Goal: Task Accomplishment & Management: Manage account settings

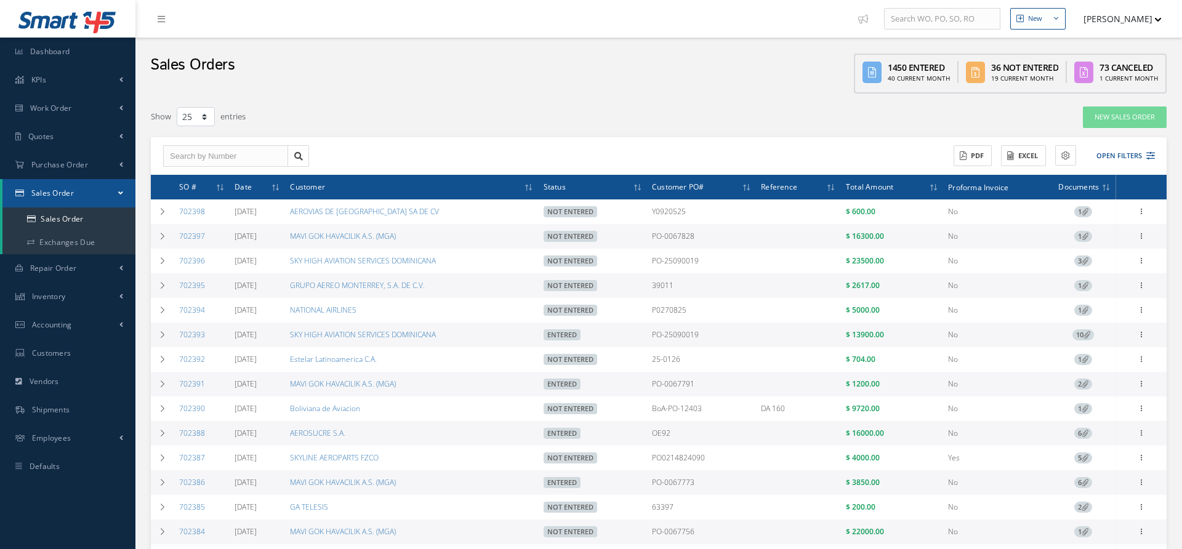
select select "25"
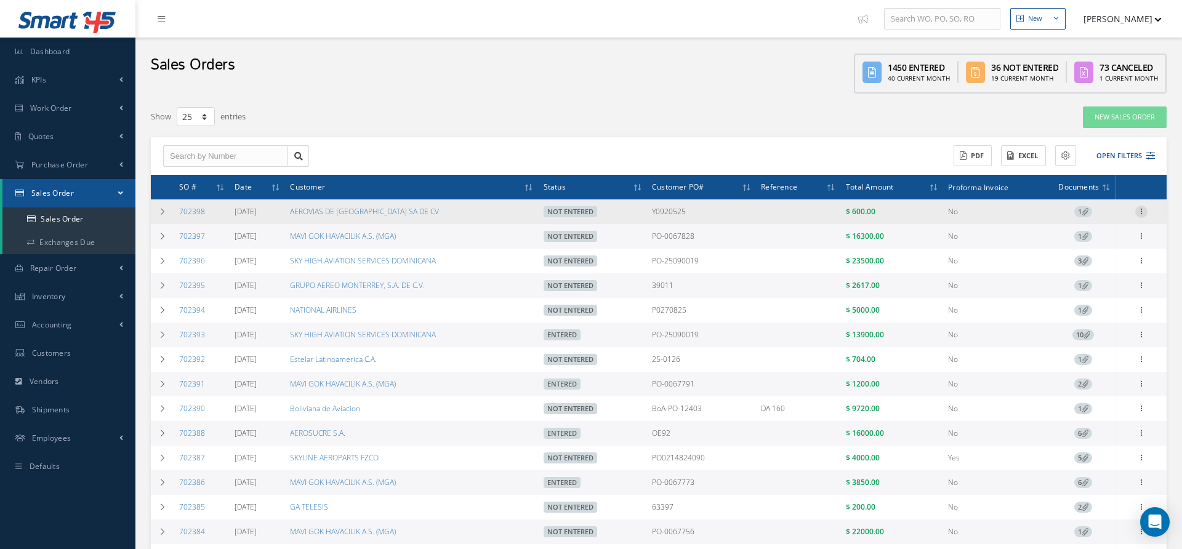
click at [1144, 209] on icon at bounding box center [1141, 211] width 12 height 10
click at [1079, 239] on link "Edit" at bounding box center [1084, 236] width 97 height 16
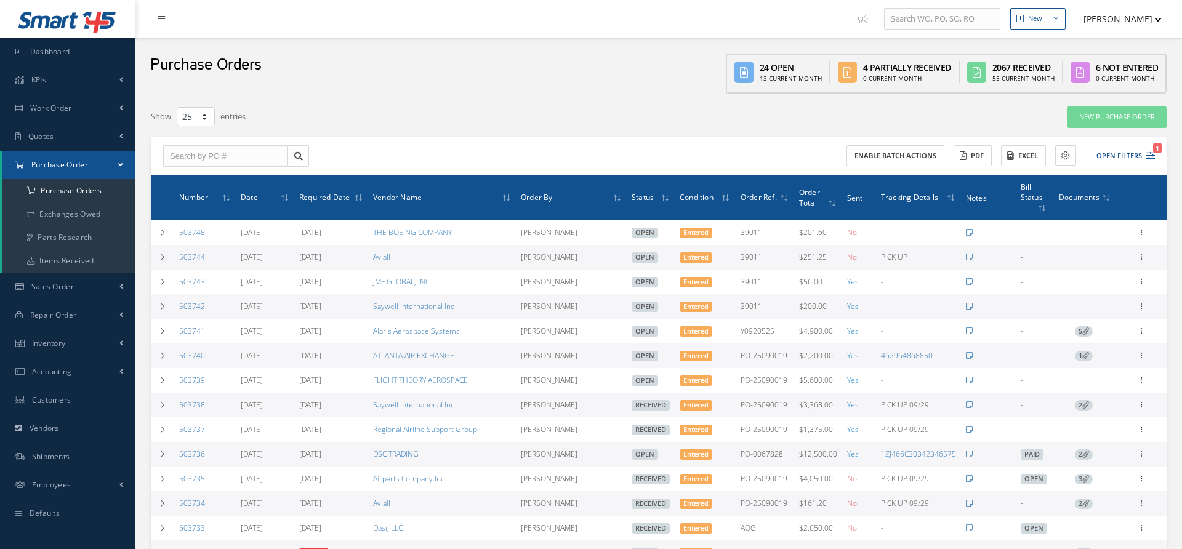
select select "25"
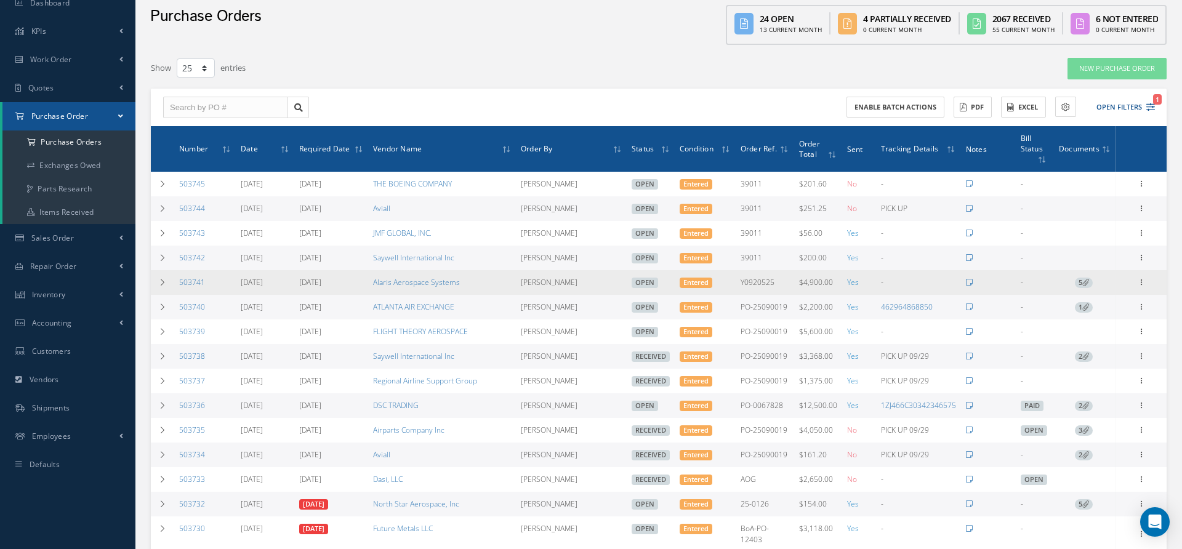
scroll to position [48, 0]
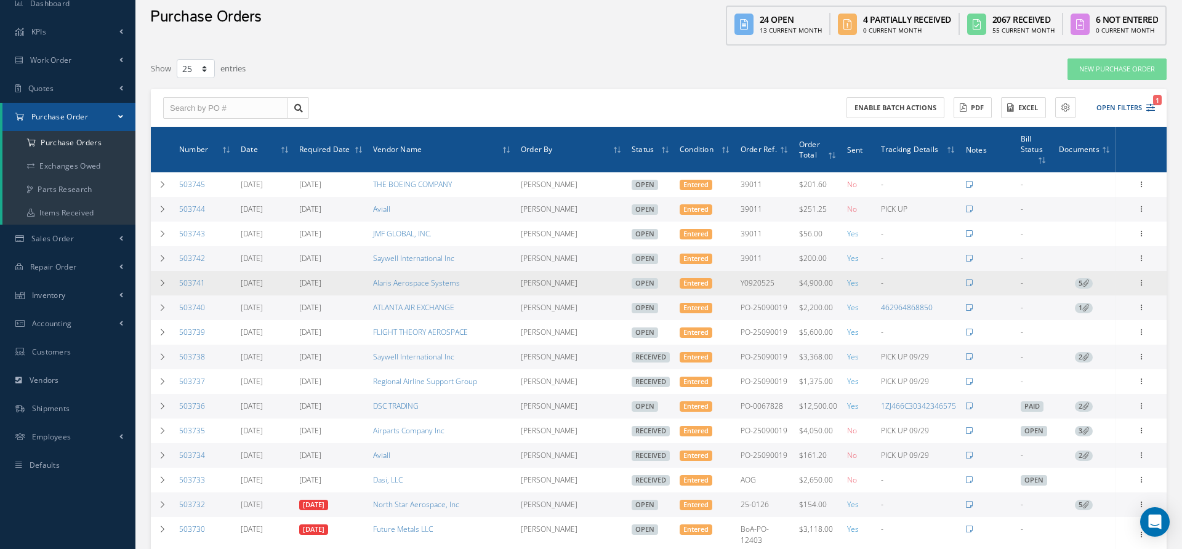
click at [1083, 280] on icon at bounding box center [1085, 283] width 7 height 7
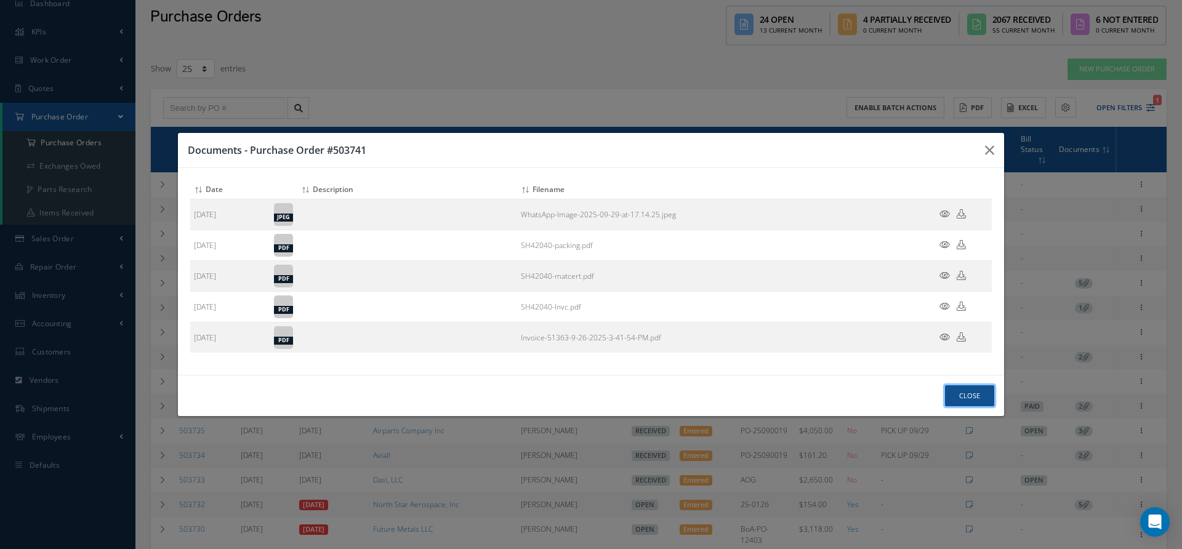
click at [962, 389] on button "Close" at bounding box center [969, 396] width 49 height 22
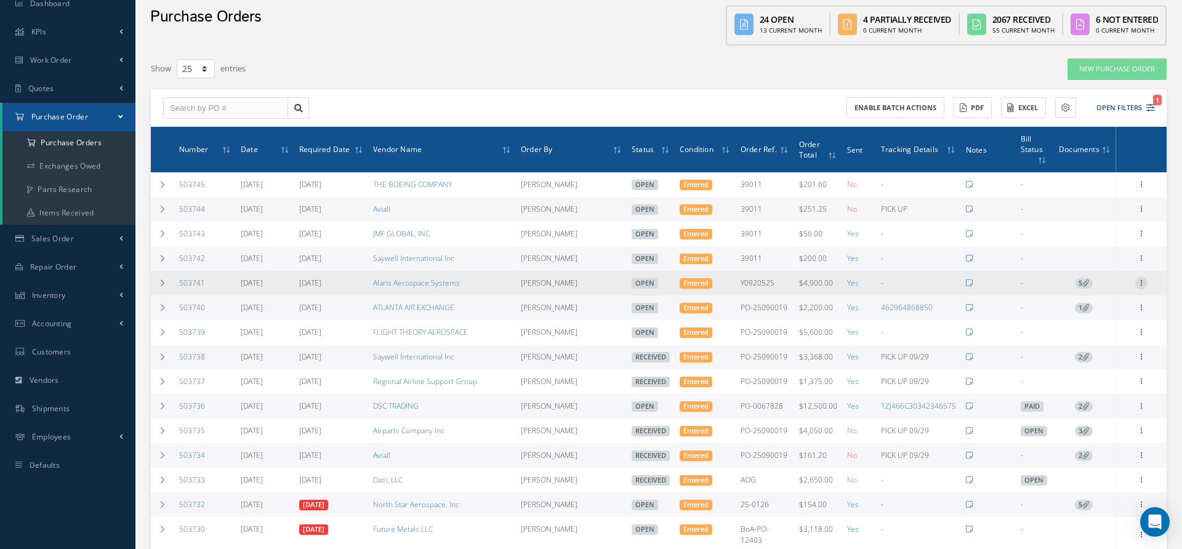
click at [1140, 284] on icon at bounding box center [1141, 282] width 12 height 10
click at [1088, 291] on link "Receive" at bounding box center [1084, 291] width 97 height 16
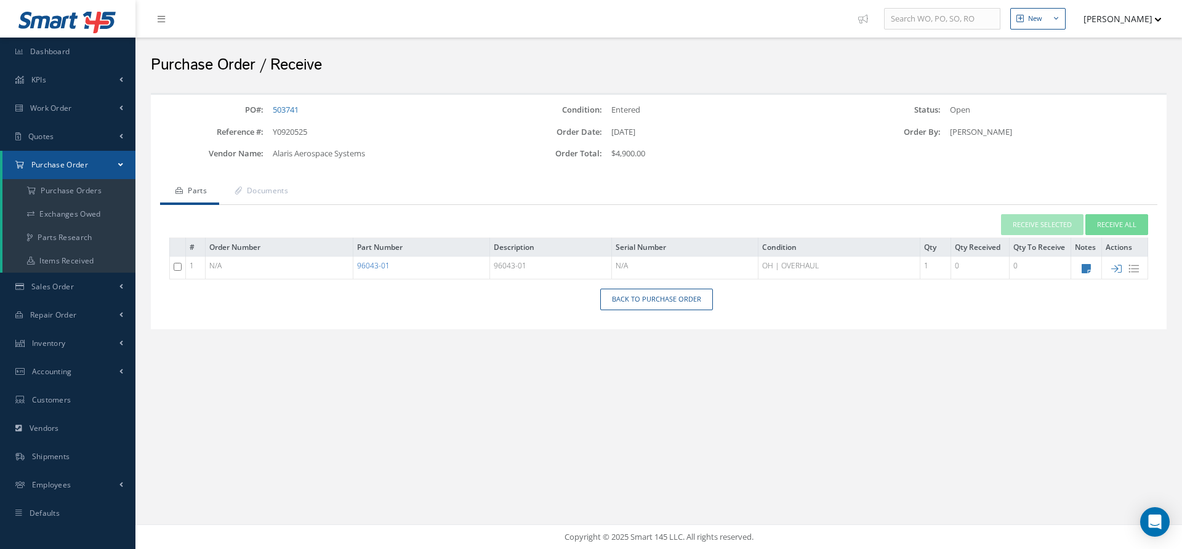
click at [371, 264] on link "96043-01" at bounding box center [373, 265] width 33 height 10
click at [1114, 267] on icon at bounding box center [1116, 269] width 10 height 10
type input "[DATE]"
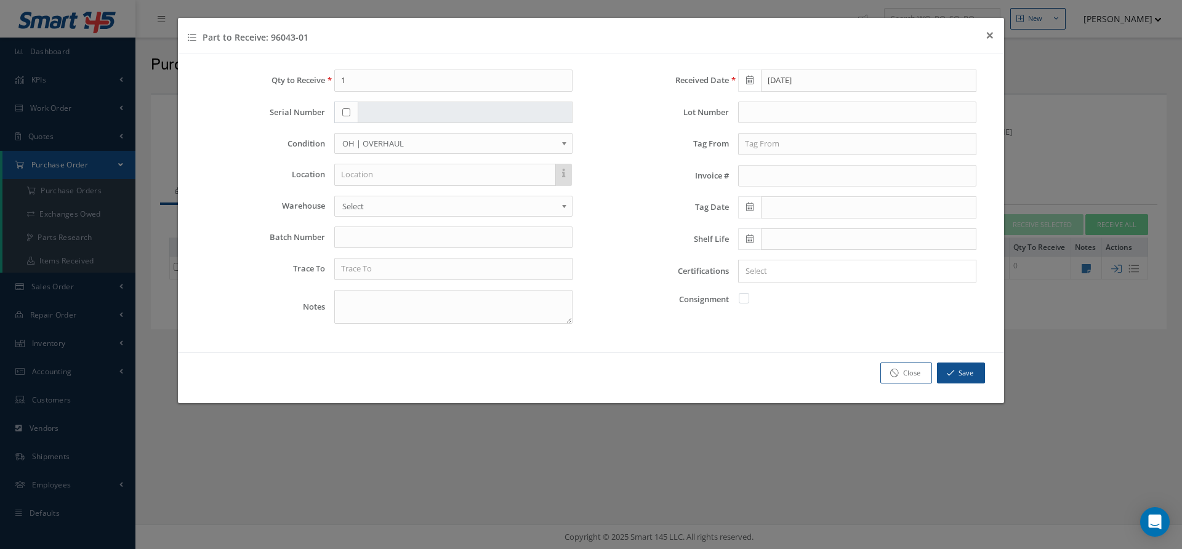
click at [348, 108] on input "checkbox" at bounding box center [346, 112] width 8 height 8
checkbox input "true"
type input "0410"
click at [378, 261] on input "text" at bounding box center [453, 269] width 238 height 22
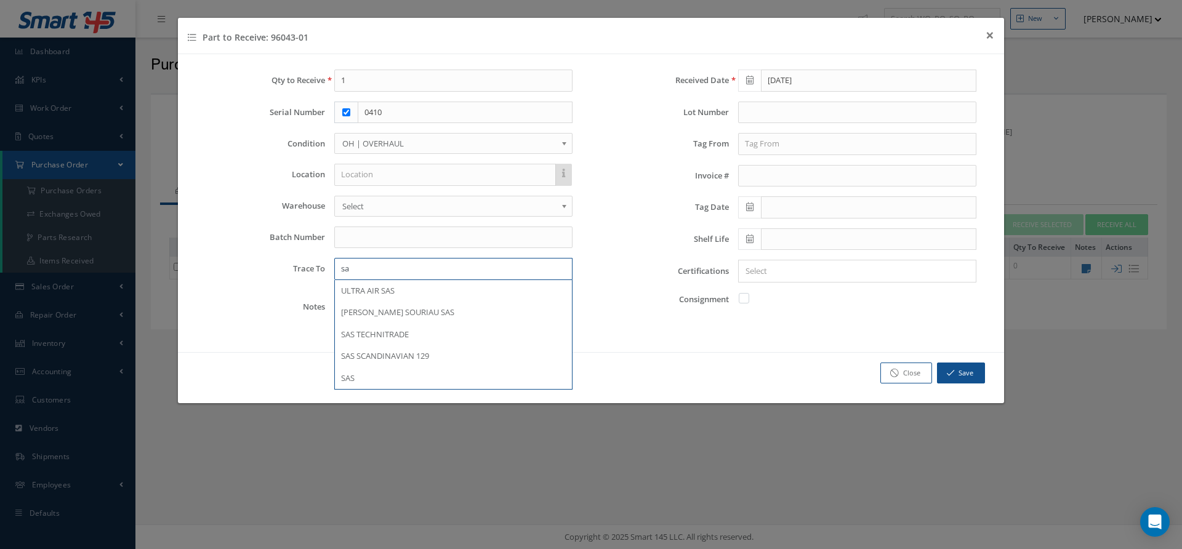
type input "s"
type input "SAS"
click at [773, 158] on div "Received Date 09/29/2025 Lot Number Tag From Invoice # Tag Date Shelf Life Cert…" at bounding box center [793, 202] width 404 height 264
click at [768, 133] on input "text" at bounding box center [857, 144] width 238 height 22
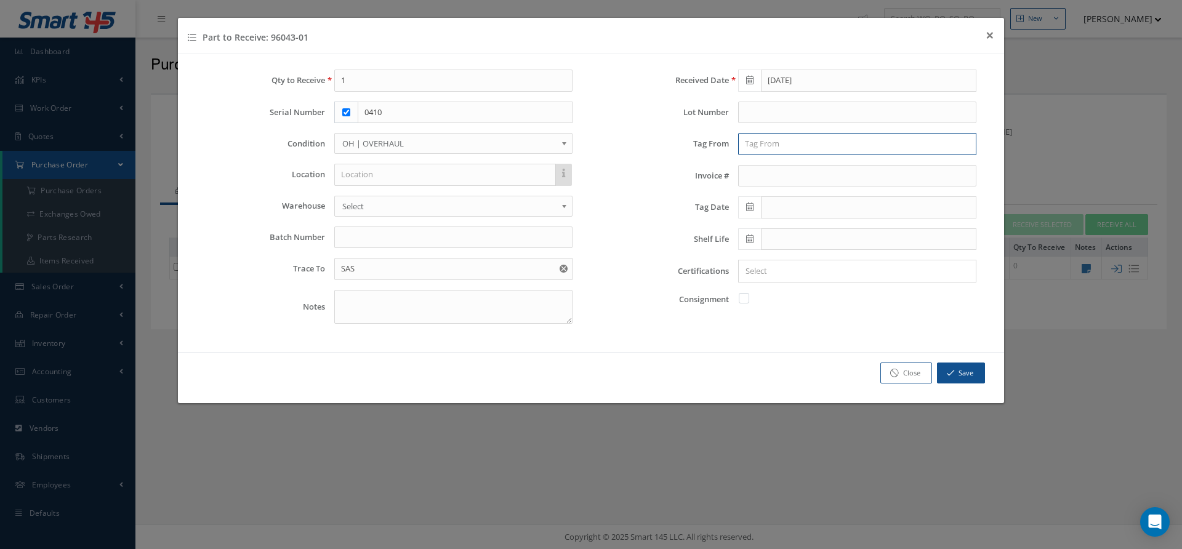
paste input "ACCESSORY TECHNOLOGIES CORP"
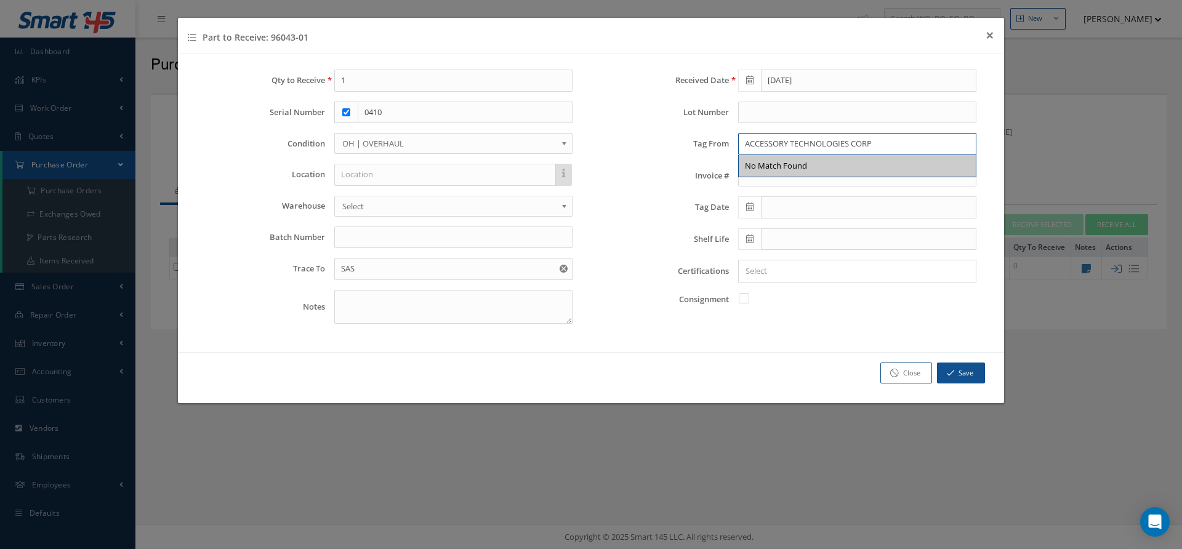
type input "ACCESSORY TECHNOLOGIES CORP"
click at [661, 172] on label "Invoice #" at bounding box center [664, 175] width 129 height 9
click at [752, 204] on icon at bounding box center [749, 207] width 7 height 9
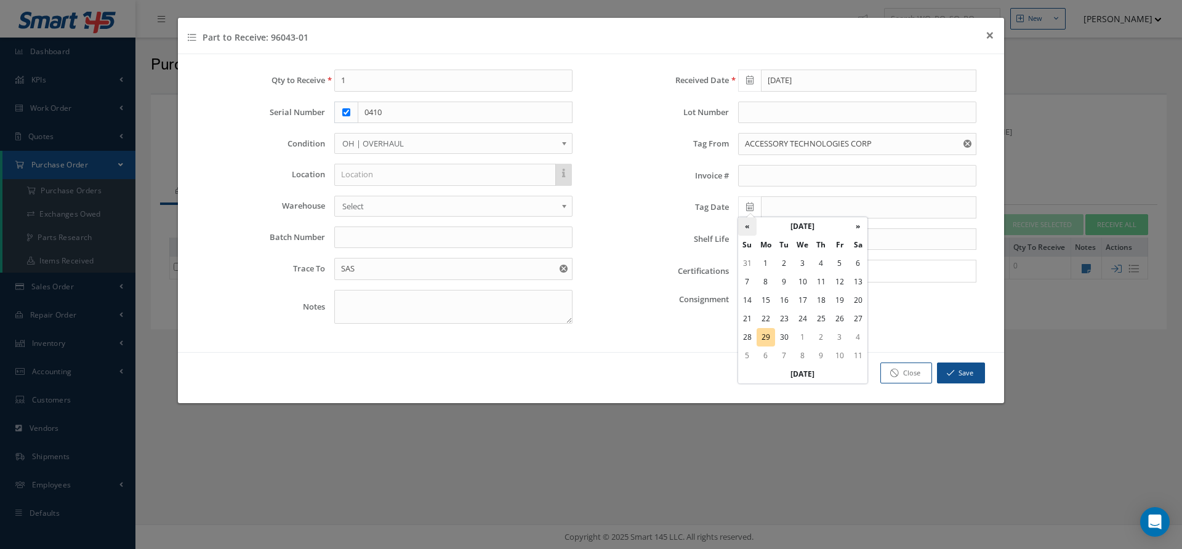
click at [745, 230] on th "«" at bounding box center [747, 226] width 18 height 18
click at [786, 320] on td "17" at bounding box center [784, 319] width 18 height 18
type input "06/17/2025"
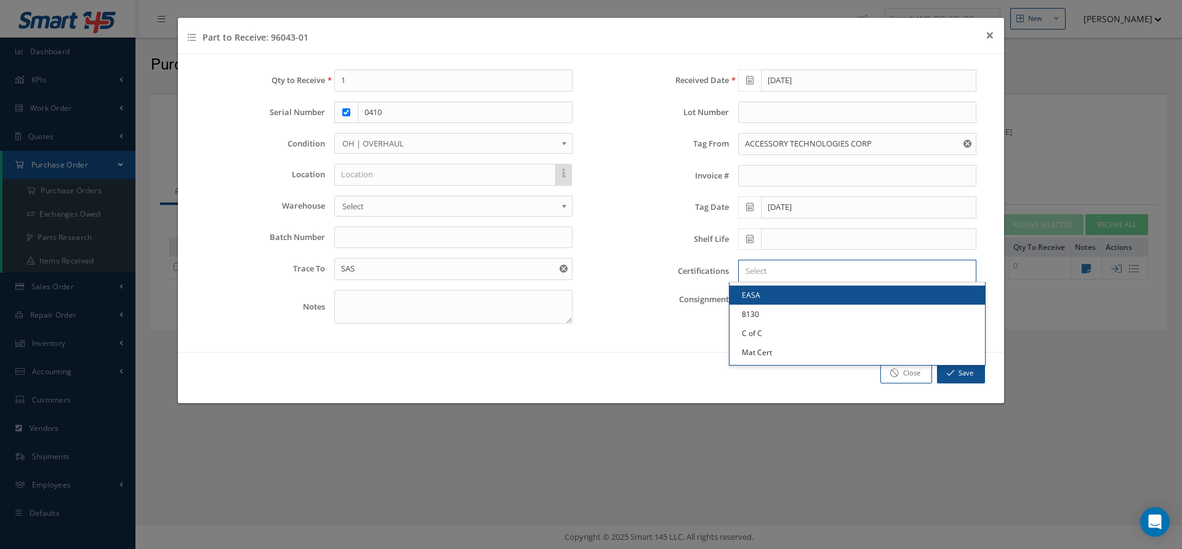
click at [757, 267] on input "Search for option" at bounding box center [854, 271] width 229 height 13
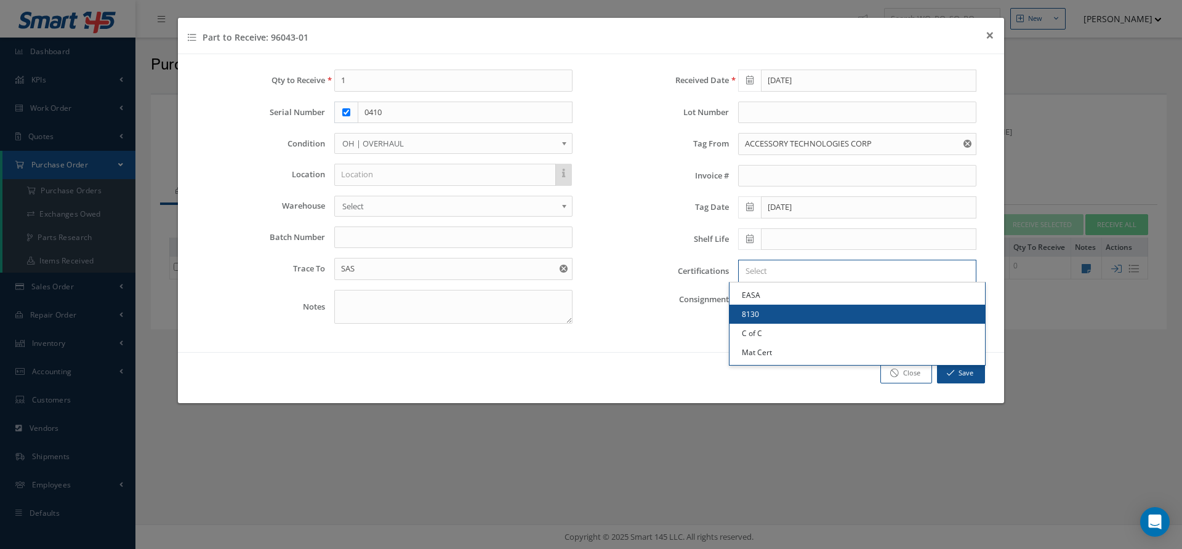
click at [767, 315] on link "8130" at bounding box center [858, 314] width 256 height 19
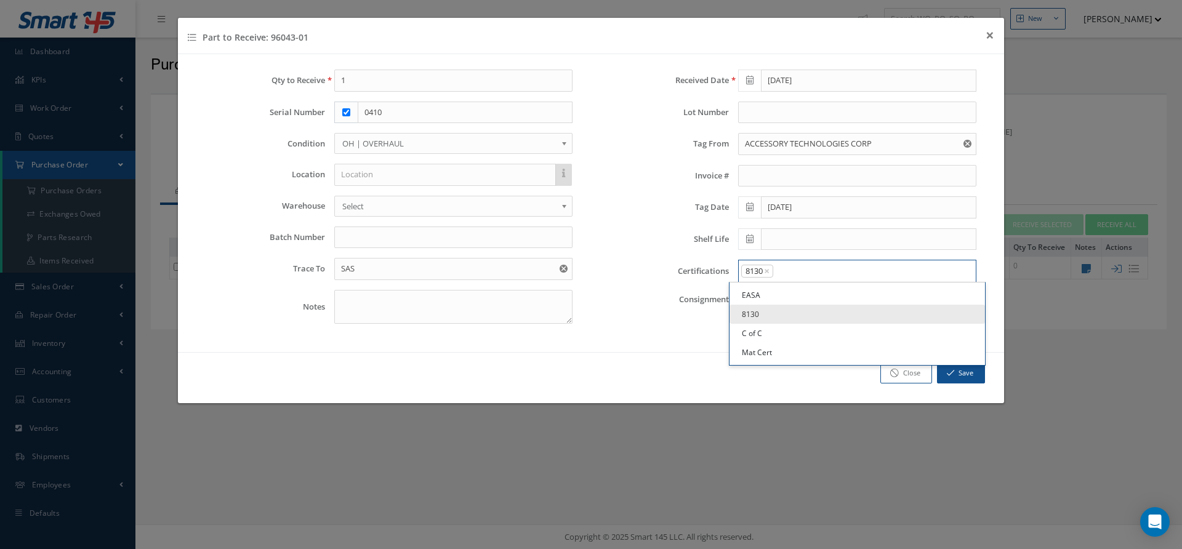
click at [807, 272] on input "Search for option" at bounding box center [872, 271] width 195 height 13
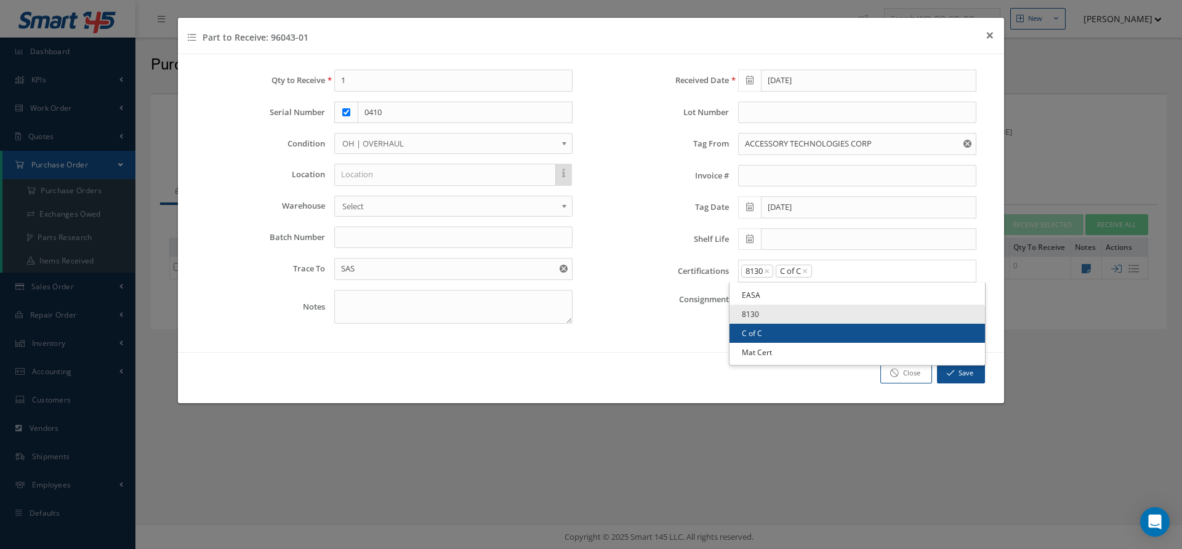
click at [781, 333] on link "C of C" at bounding box center [858, 333] width 256 height 19
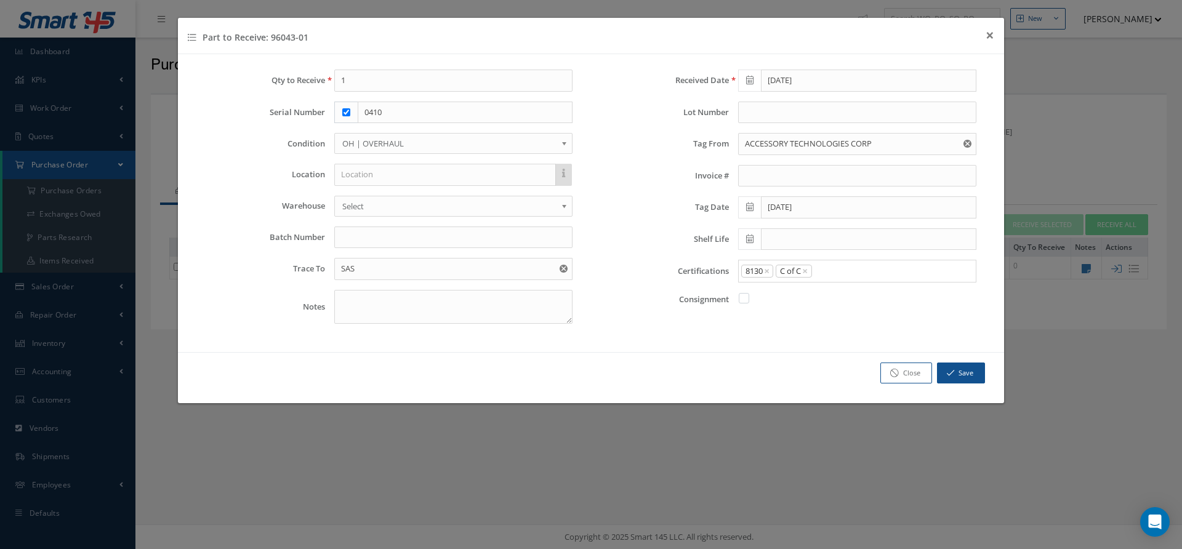
click at [861, 267] on input "Search for option" at bounding box center [891, 271] width 156 height 13
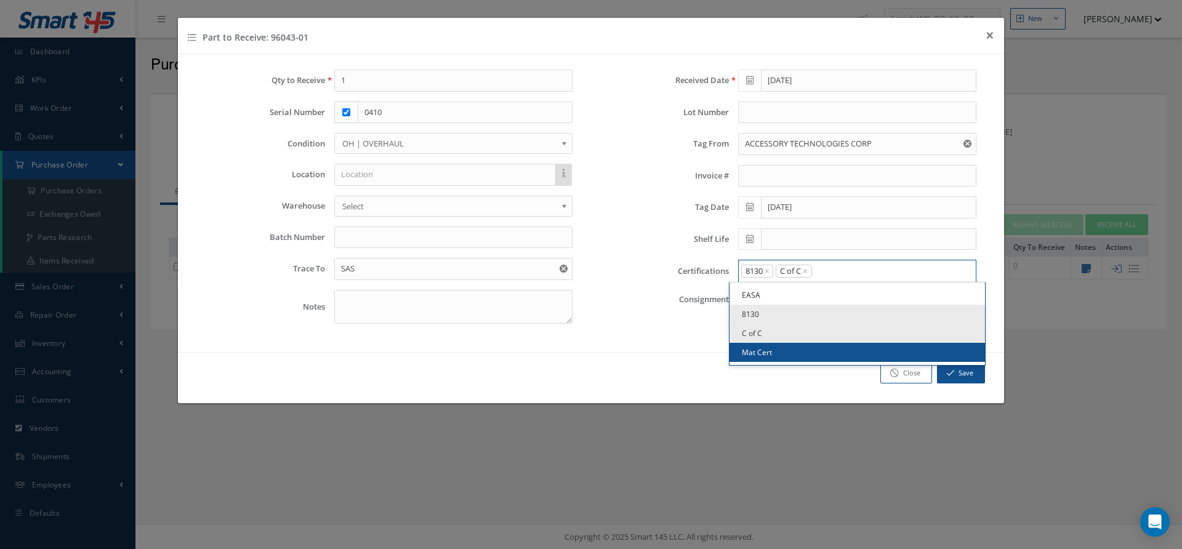
click at [782, 351] on link "Mat Cert" at bounding box center [858, 352] width 256 height 19
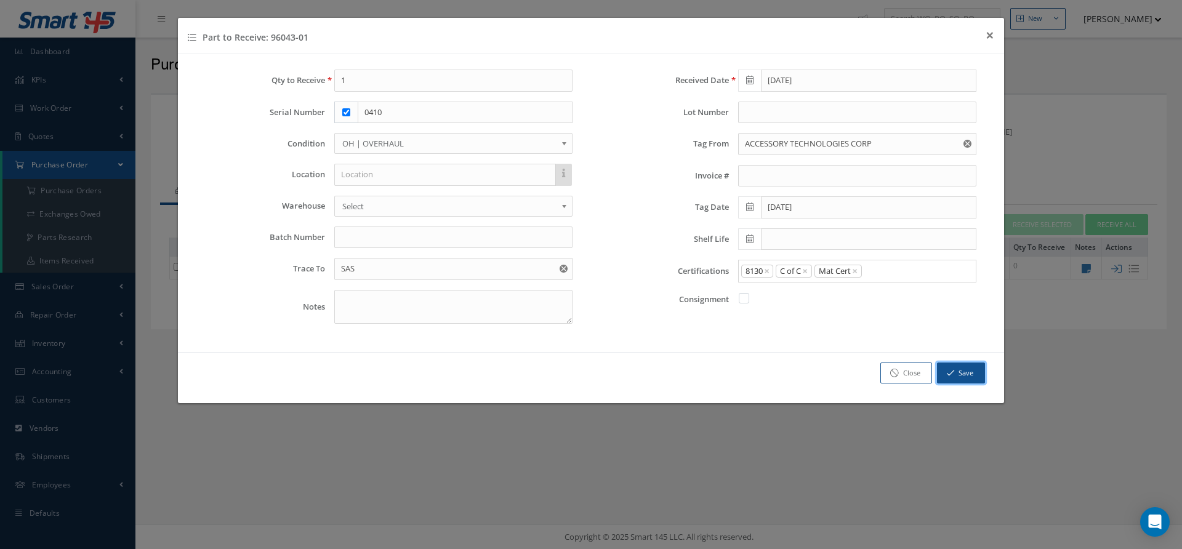
click at [953, 369] on icon "button" at bounding box center [950, 373] width 7 height 9
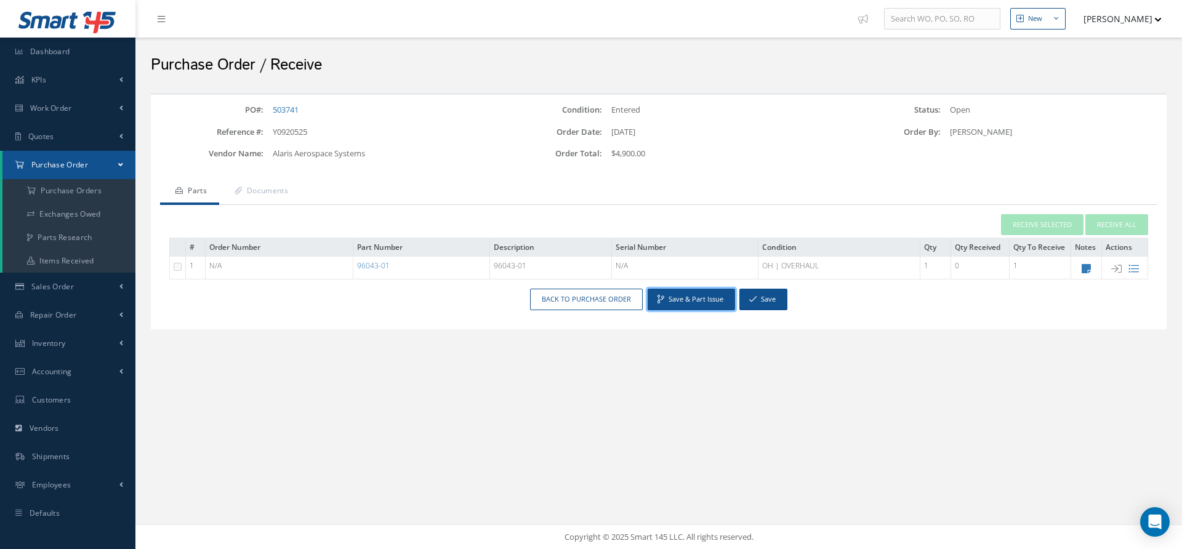
click at [682, 299] on button "Save & Part Issue" at bounding box center [691, 300] width 87 height 22
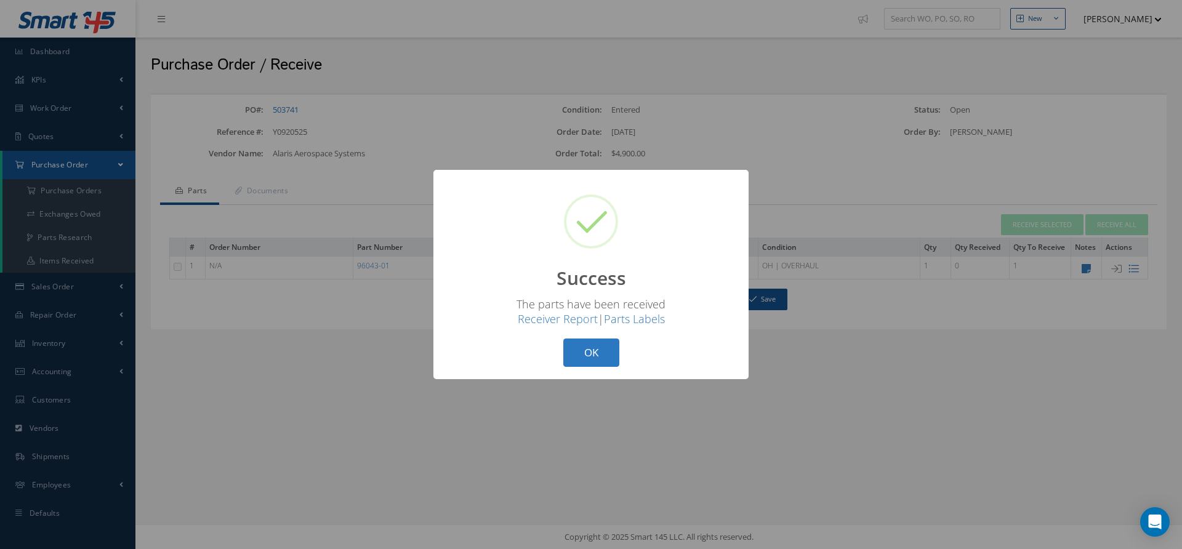
click at [606, 349] on button "OK" at bounding box center [591, 353] width 56 height 29
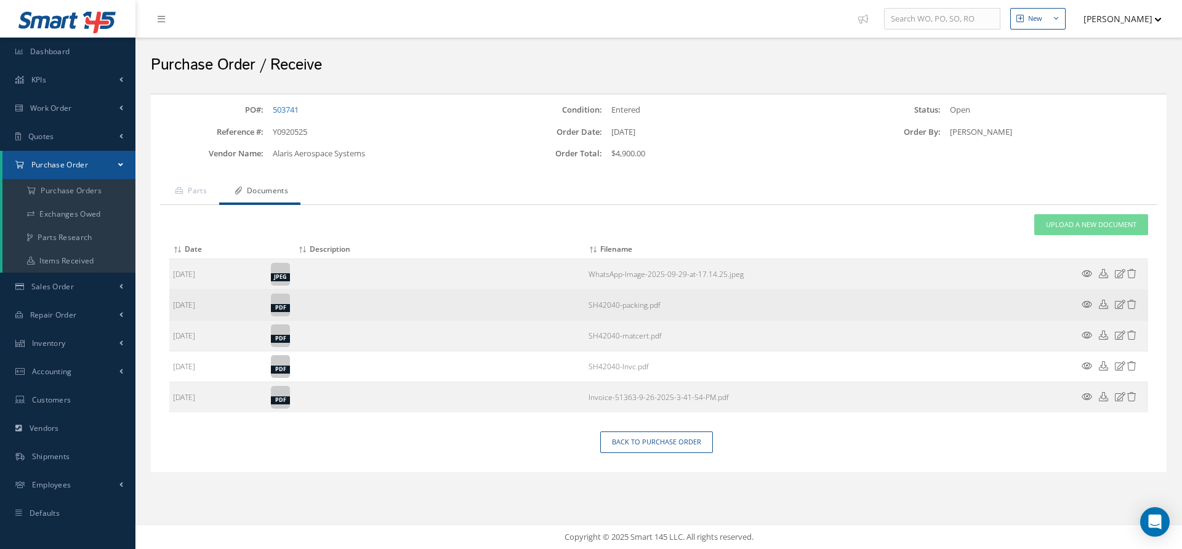
click at [1085, 304] on icon at bounding box center [1087, 304] width 10 height 9
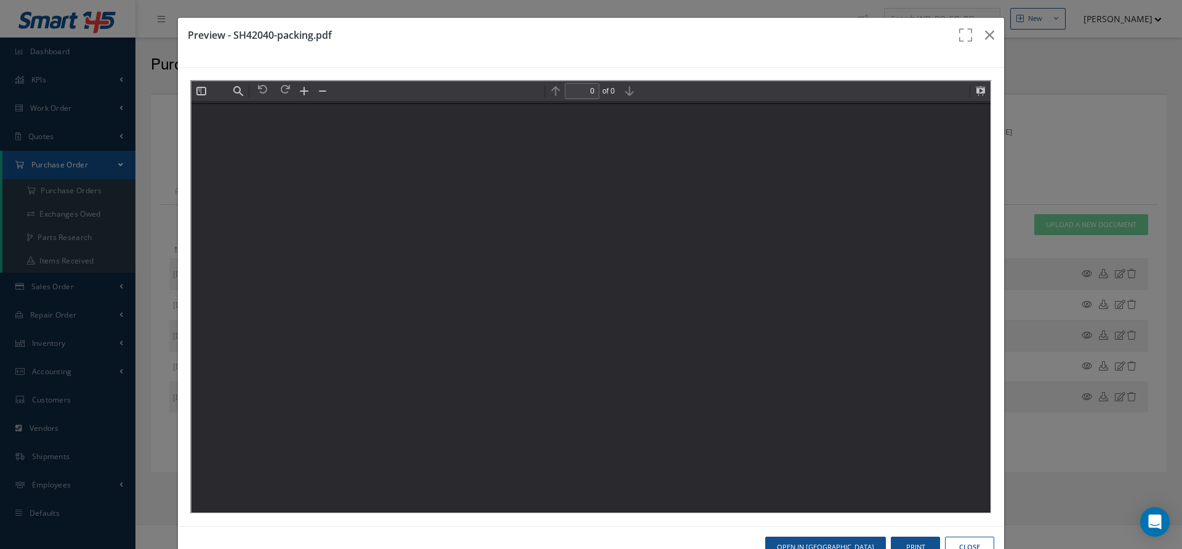
type input "1"
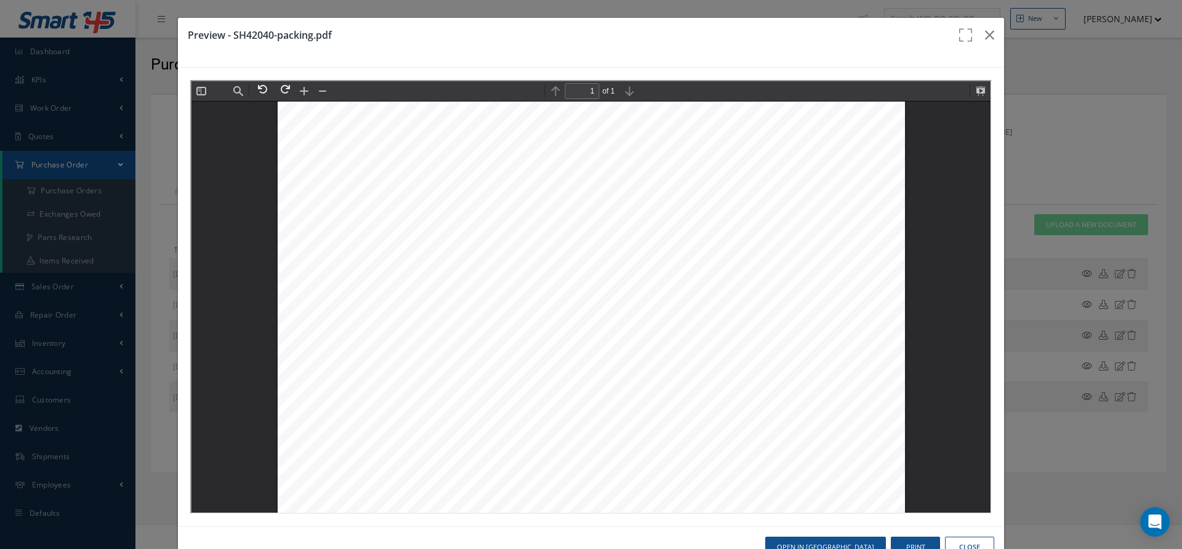
scroll to position [77, 0]
drag, startPoint x: 473, startPoint y: 316, endPoint x: 544, endPoint y: 318, distance: 70.2
click at [544, 318] on span "ISOLATOR ASSY" at bounding box center [508, 315] width 71 height 9
click at [544, 315] on span "ISOLATOR ASSY" at bounding box center [508, 315] width 71 height 9
drag, startPoint x: 546, startPoint y: 315, endPoint x: 475, endPoint y: 313, distance: 70.8
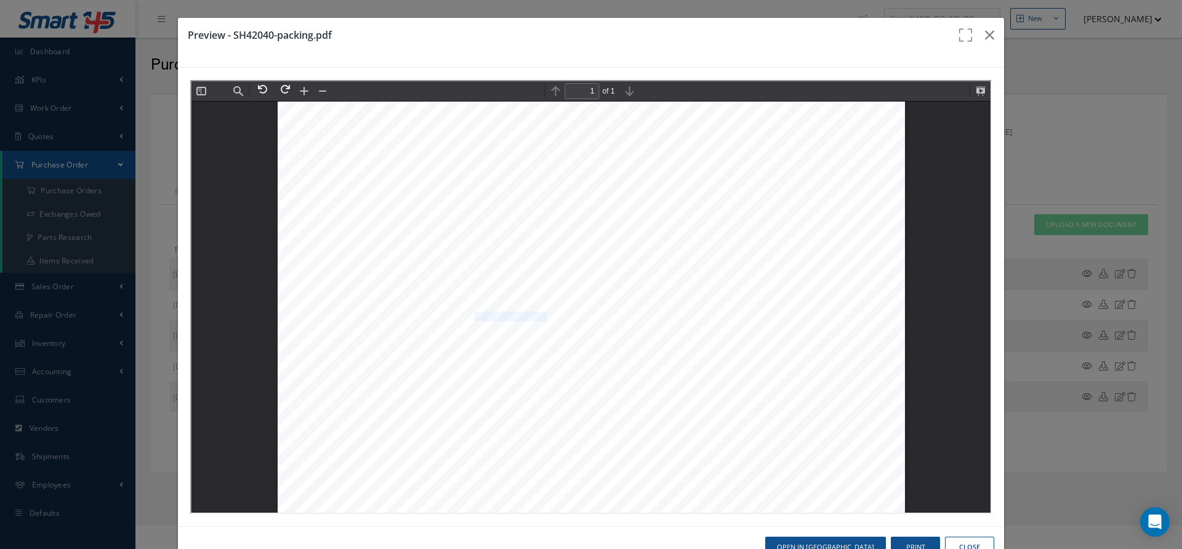
click at [475, 313] on div "Sold To : Deliver To : Maba Aero 5430 NW 33RD AVE STE 4A FORT LAUDERDALE, FL 33…" at bounding box center [589, 435] width 627 height 812
copy span "ISOLATOR ASSY"
drag, startPoint x: 647, startPoint y: 316, endPoint x: 636, endPoint y: 316, distance: 10.5
click at [636, 316] on div "Sold To : Deliver To : Maba Aero 5430 NW 33RD AVE STE 4A FORT LAUDERDALE, FL 33…" at bounding box center [589, 435] width 627 height 812
click at [620, 315] on div "Sold To : Deliver To : Maba Aero 5430 NW 33RD AVE STE 4A FORT LAUDERDALE, FL 33…" at bounding box center [589, 435] width 627 height 812
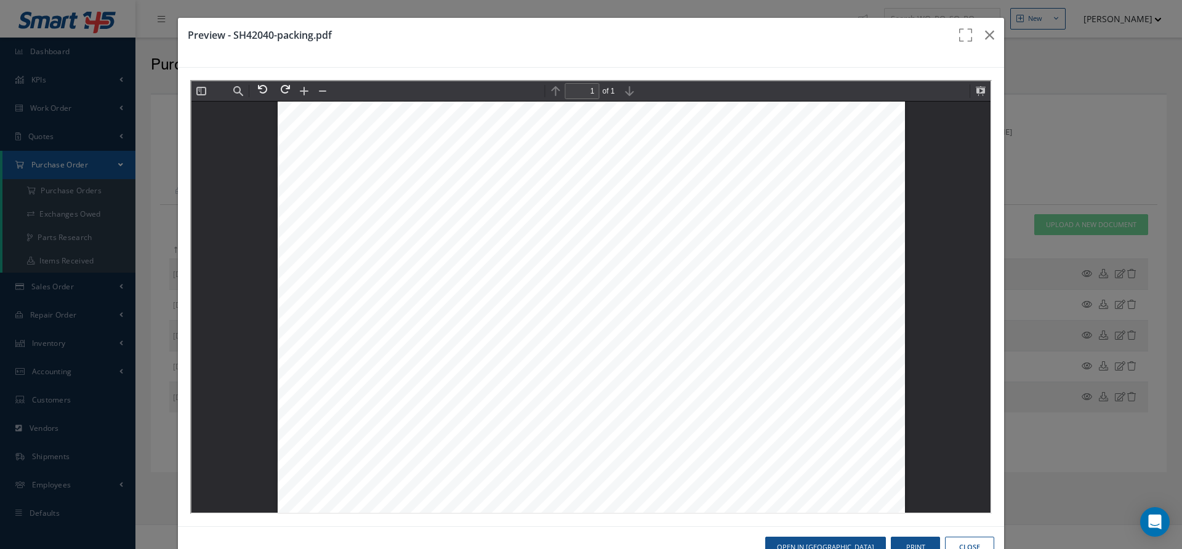
scroll to position [411, 0]
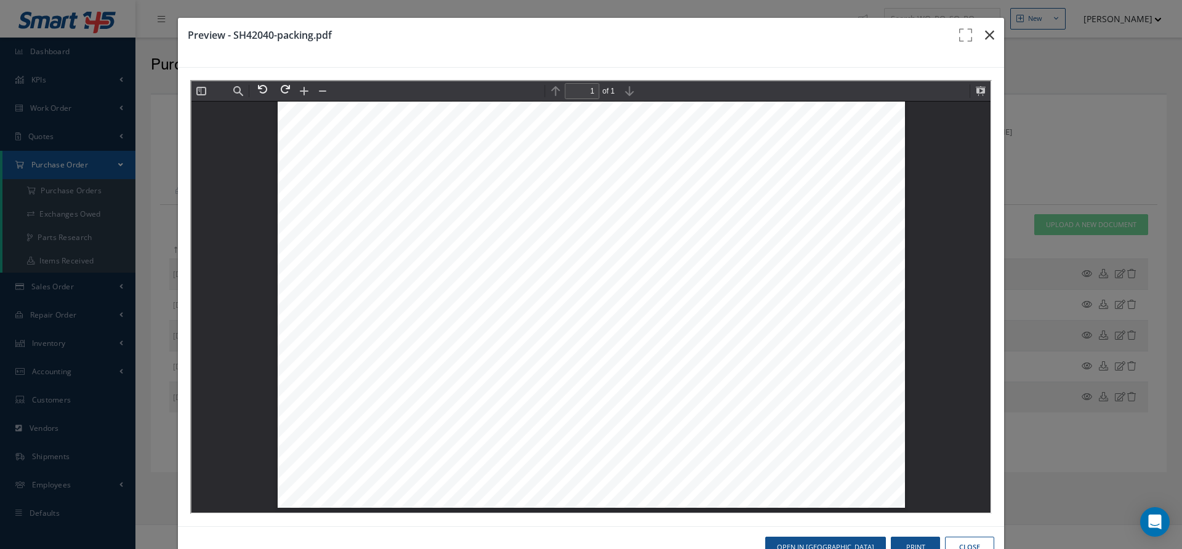
click at [992, 31] on icon "button" at bounding box center [989, 35] width 9 height 15
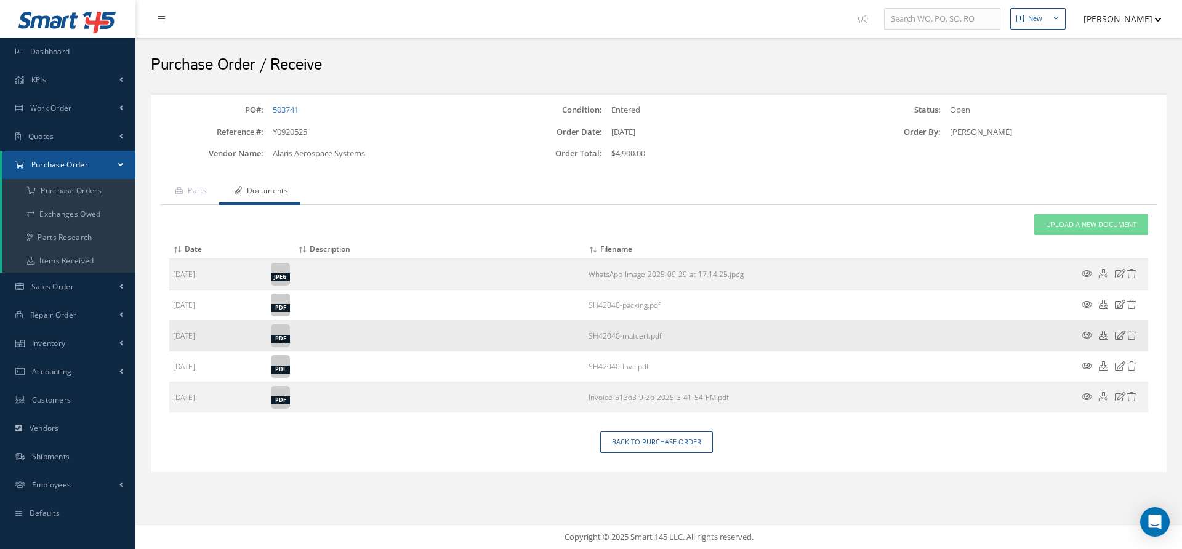
click at [1083, 332] on icon at bounding box center [1087, 335] width 10 height 9
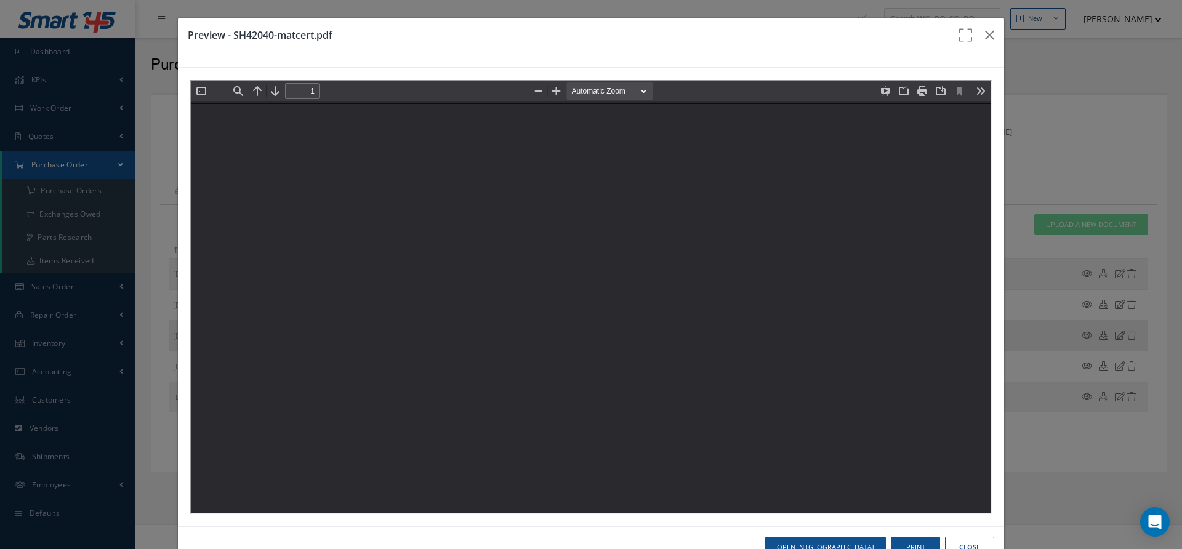
scroll to position [0, 0]
type input "0"
type input "1"
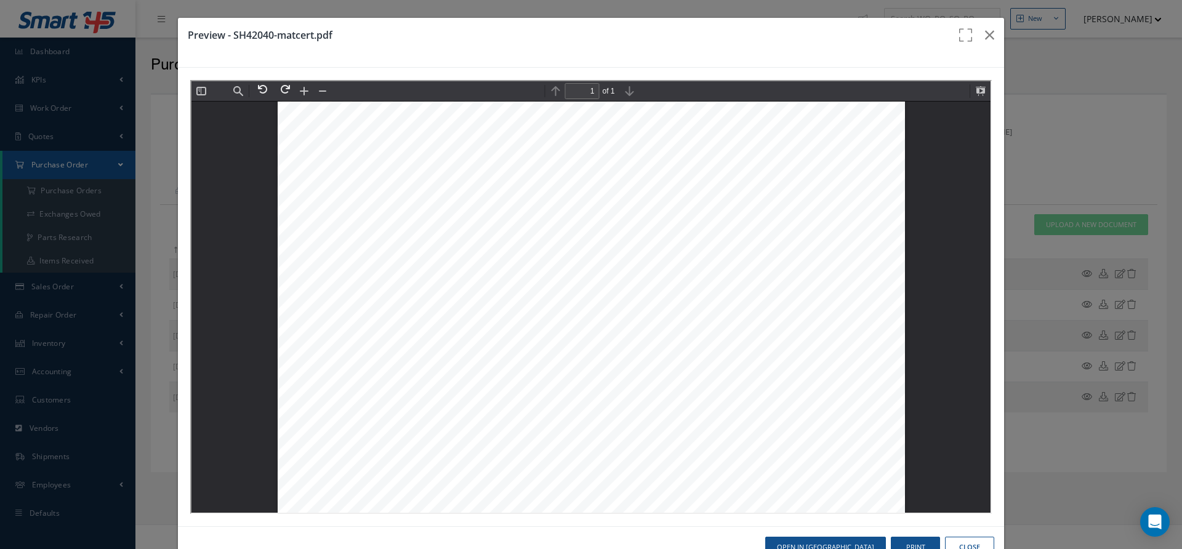
scroll to position [297, 0]
drag, startPoint x: 637, startPoint y: 445, endPoint x: 813, endPoint y: 443, distance: 176.7
click at [813, 443] on span "ACCESSORY TECHNOLOGIES CORP." at bounding box center [724, 447] width 180 height 10
copy span "ACCESSORY TECHNOLOGIES CORP"
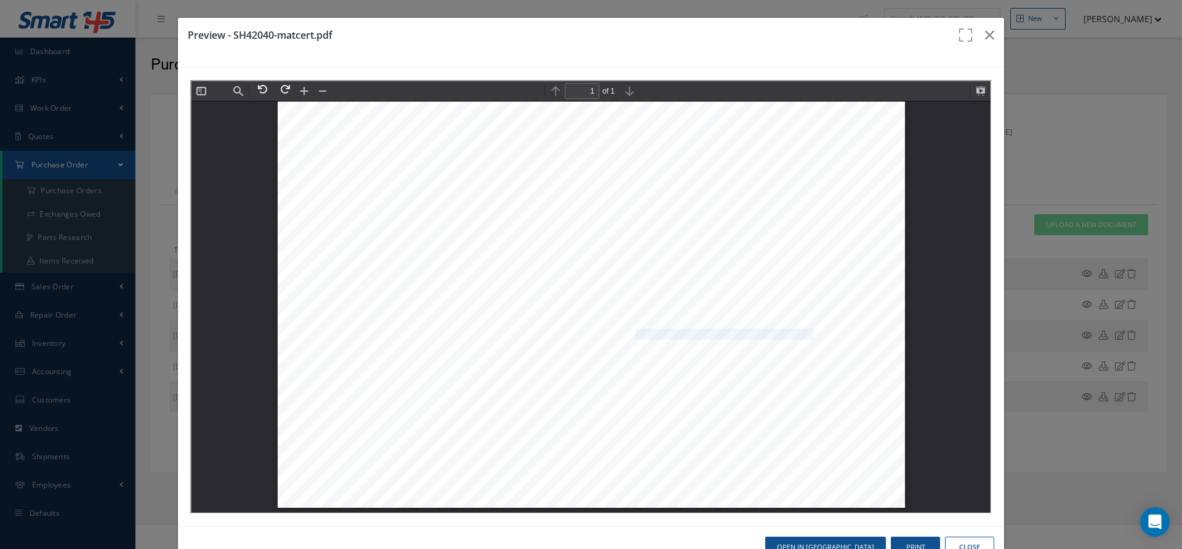
scroll to position [35, 0]
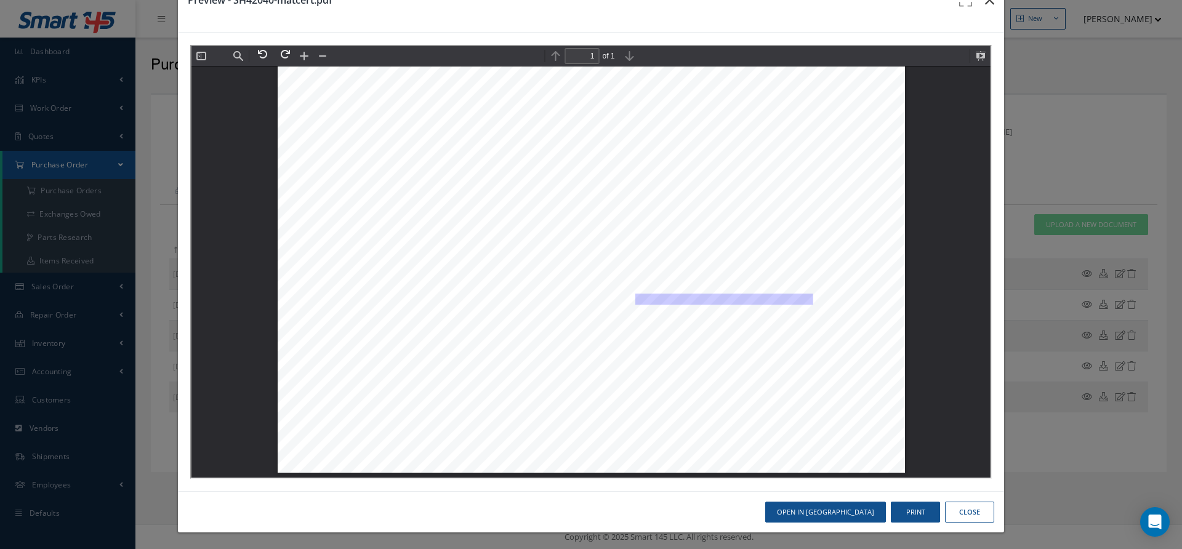
click at [989, 4] on icon "button" at bounding box center [989, 0] width 9 height 15
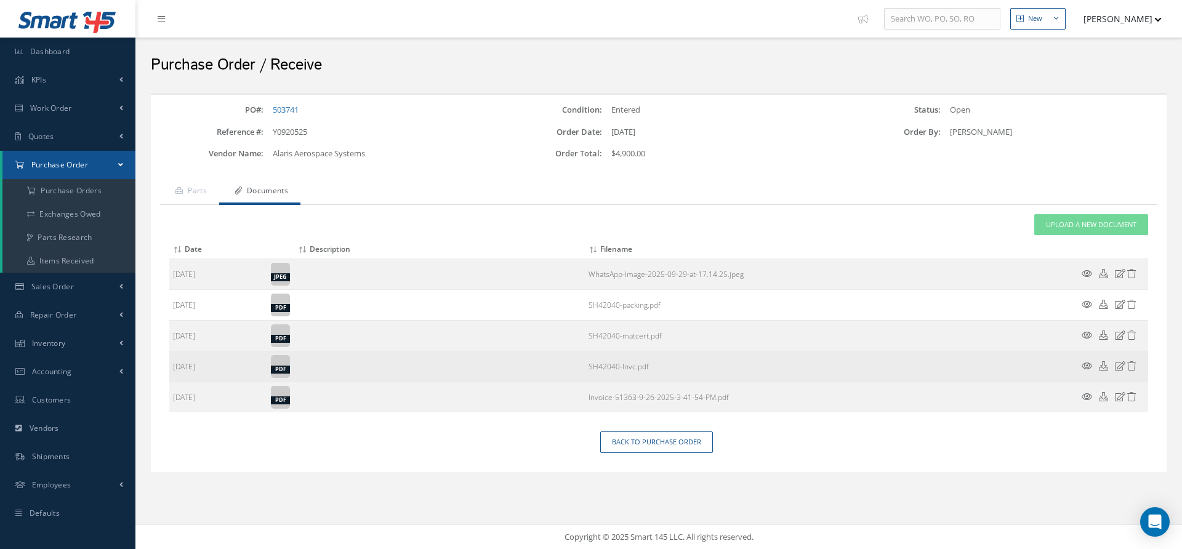
click at [1085, 366] on icon at bounding box center [1087, 365] width 10 height 9
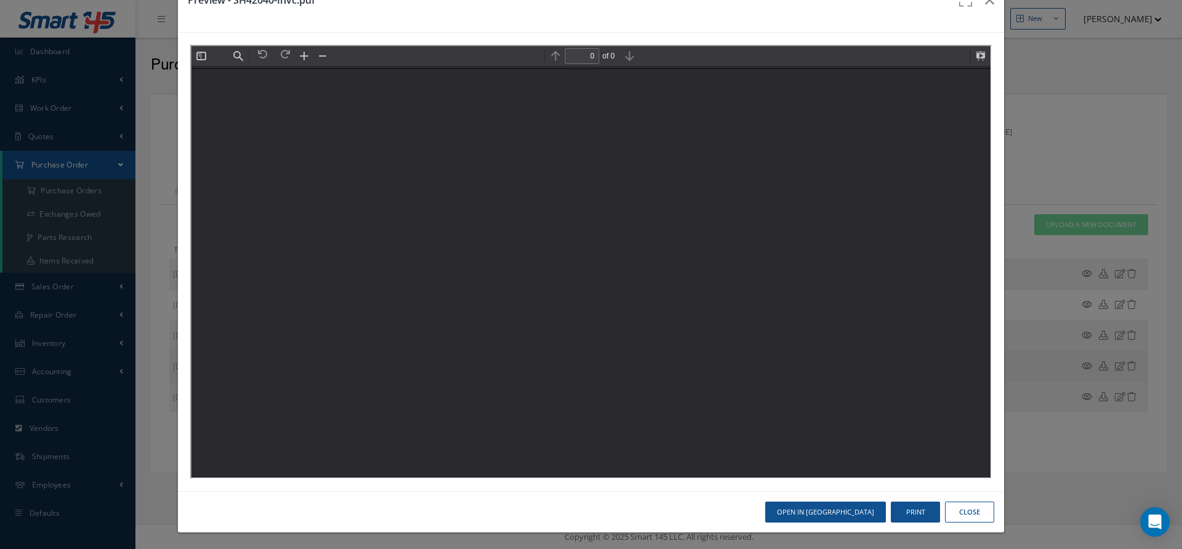
scroll to position [0, 0]
type input "1"
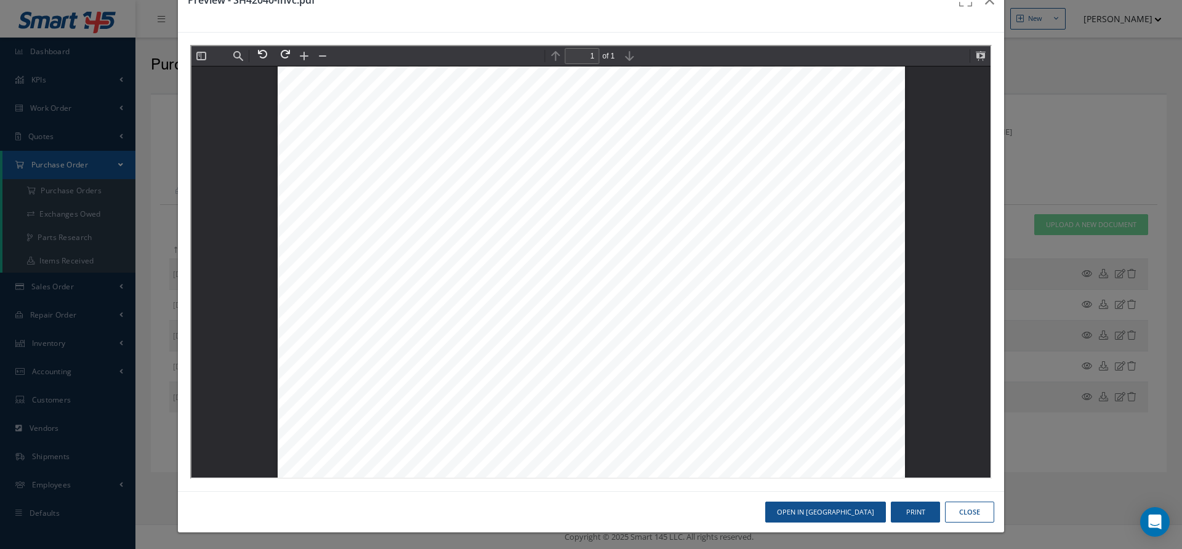
scroll to position [411, 0]
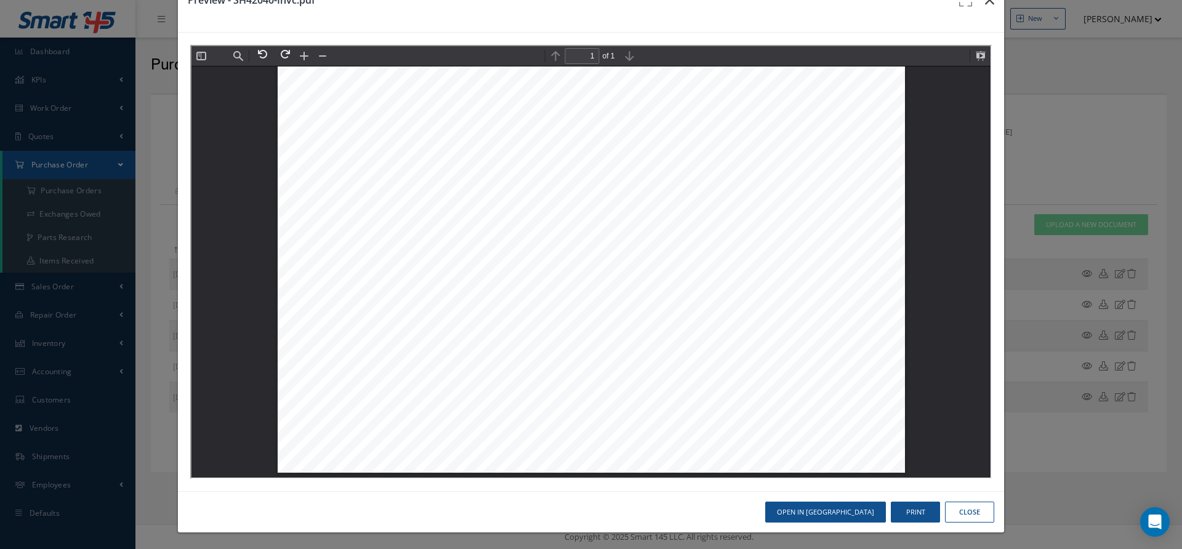
click at [994, 2] on button "button" at bounding box center [989, 0] width 29 height 34
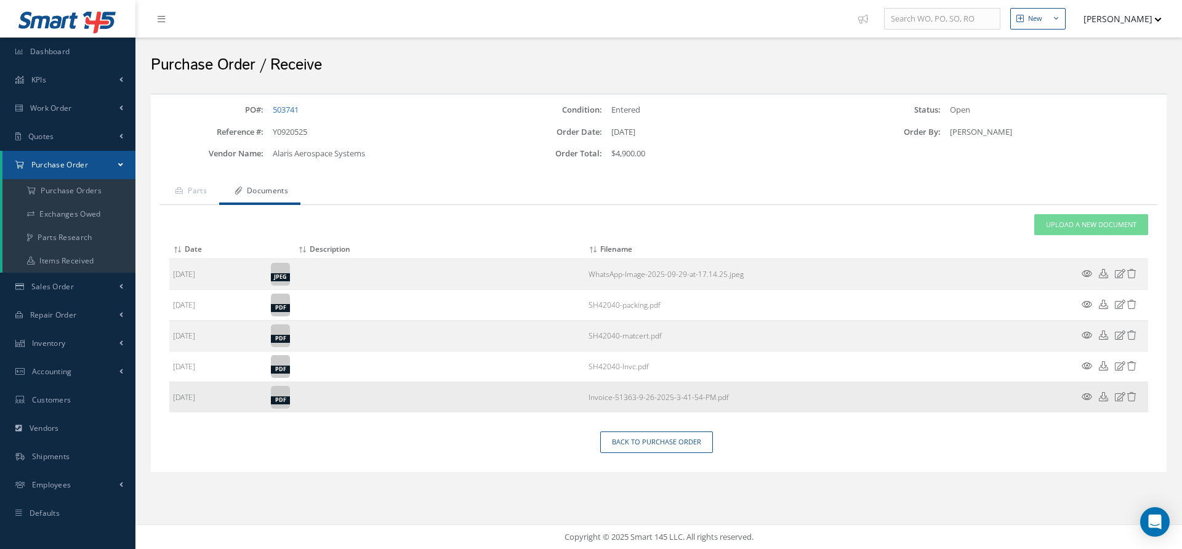
click at [1083, 394] on icon at bounding box center [1087, 396] width 10 height 9
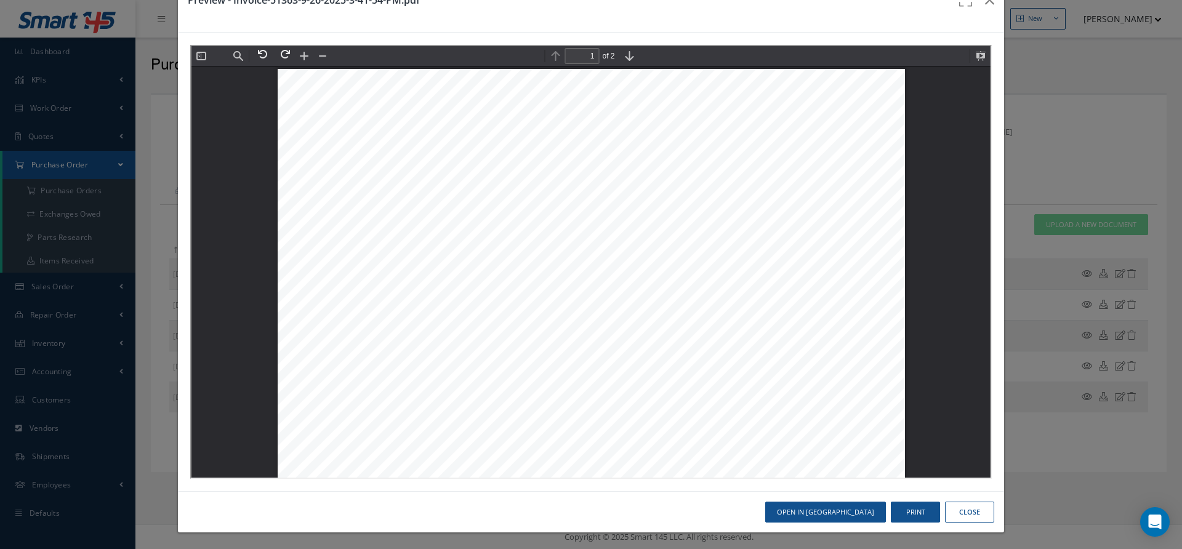
scroll to position [0, 0]
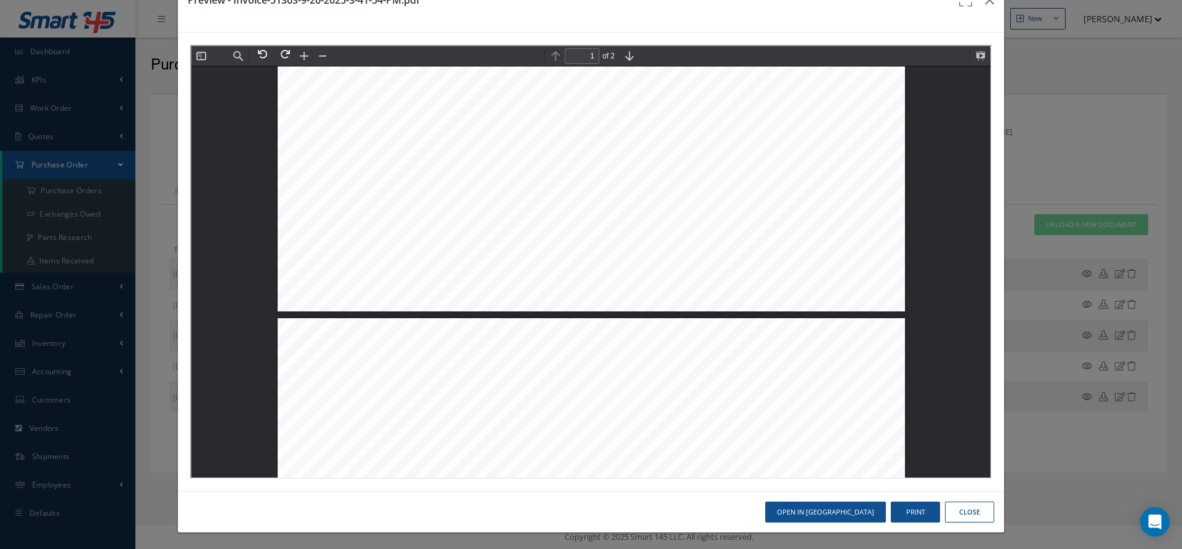
type input "2"
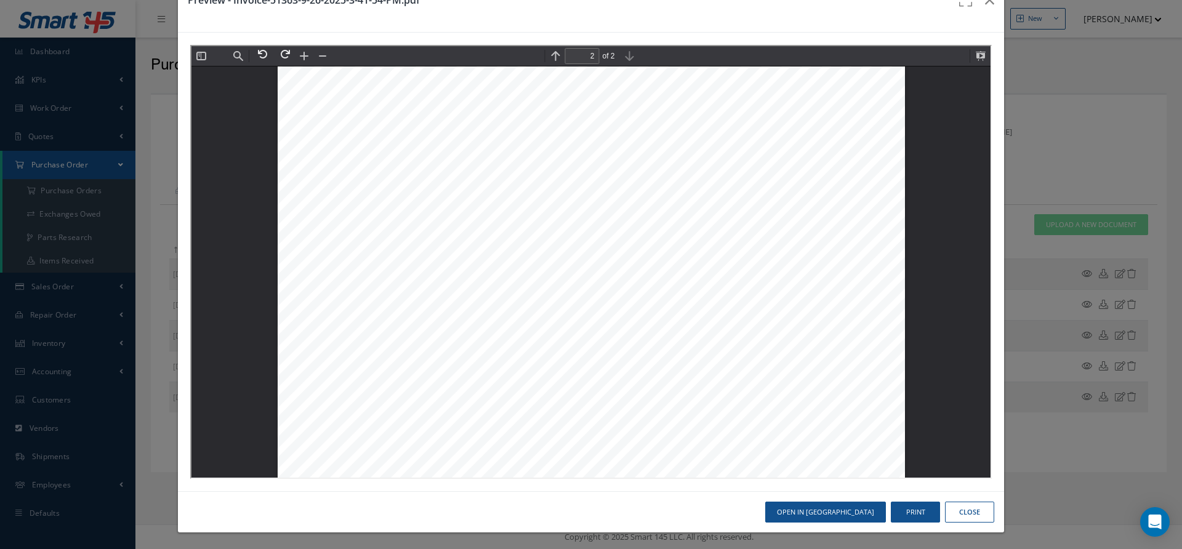
scroll to position [1231, 0]
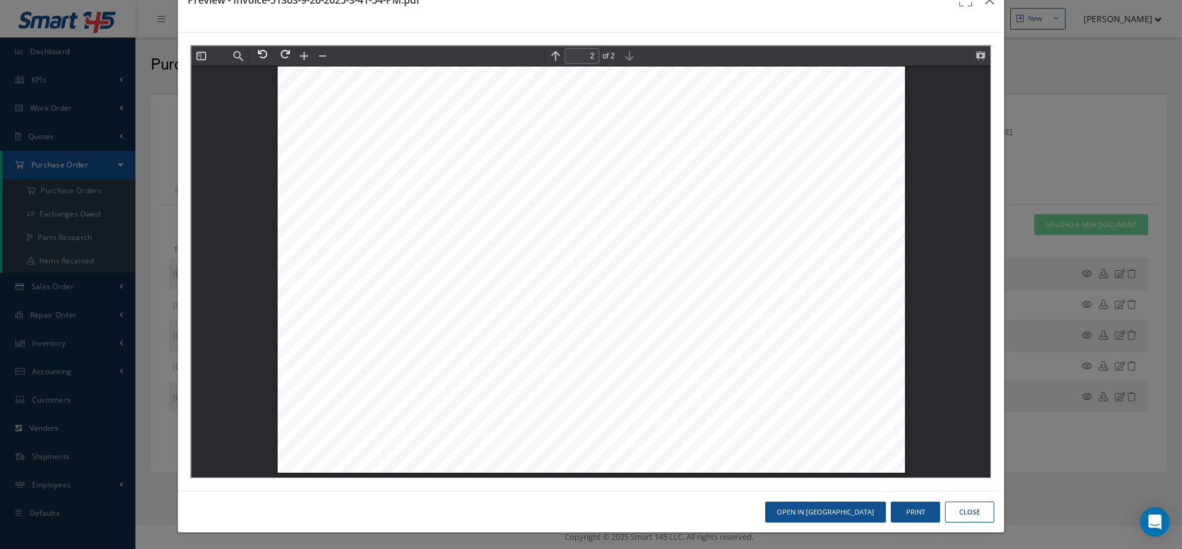
click at [958, 507] on button "Close" at bounding box center [969, 513] width 49 height 22
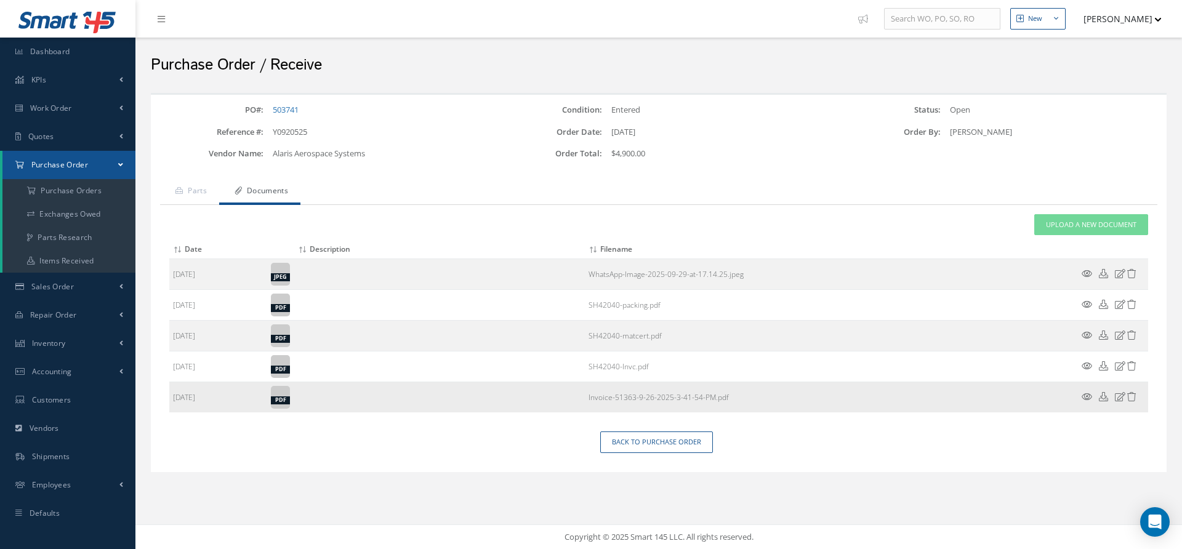
click at [1130, 395] on icon at bounding box center [1131, 396] width 9 height 9
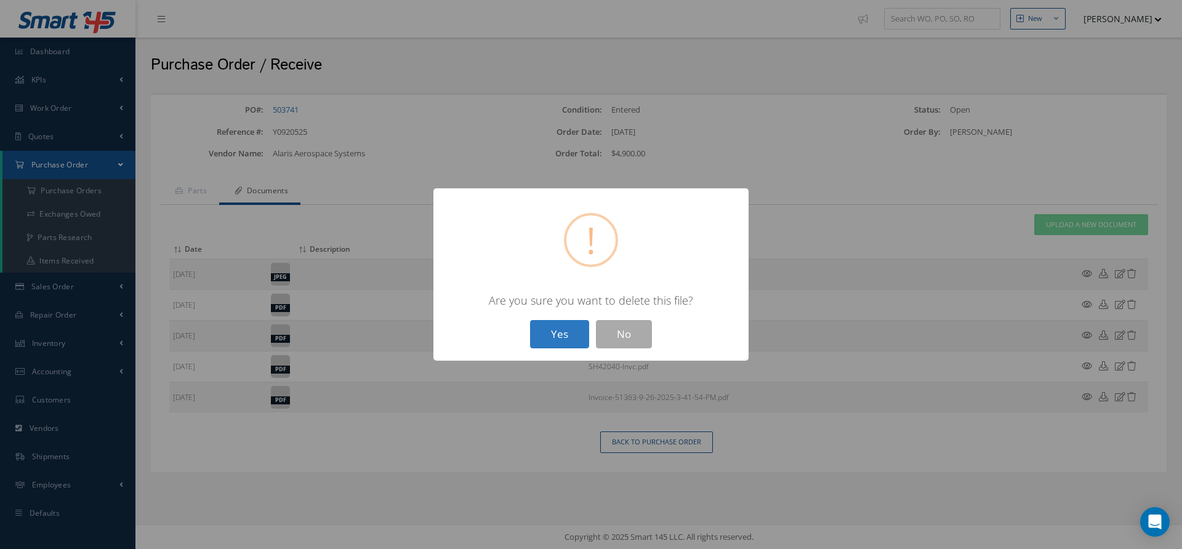
click at [565, 332] on button "Yes" at bounding box center [559, 334] width 59 height 29
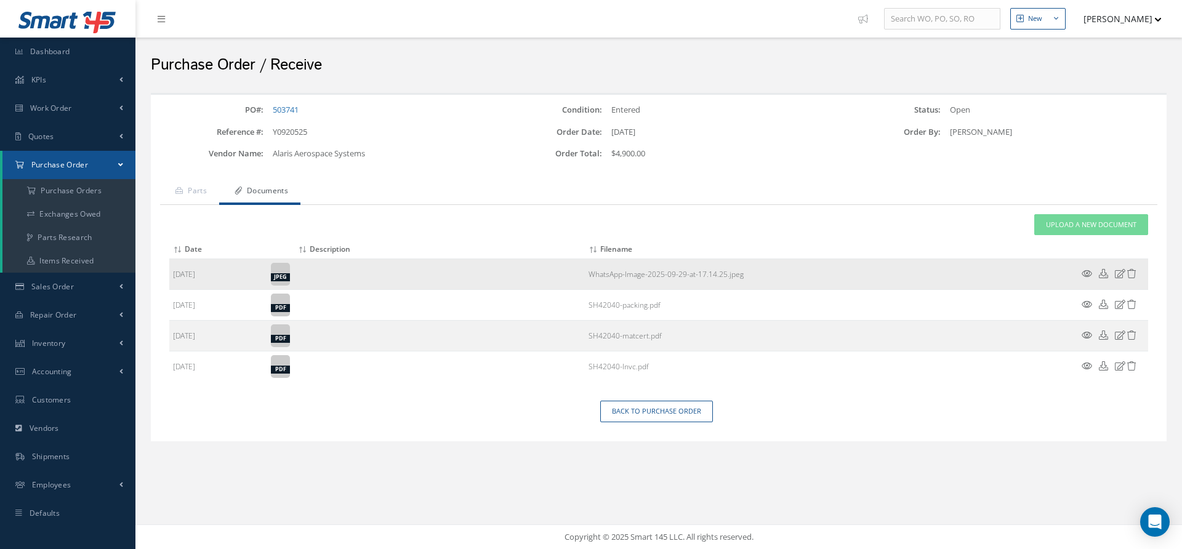
click at [1084, 273] on icon at bounding box center [1087, 273] width 10 height 9
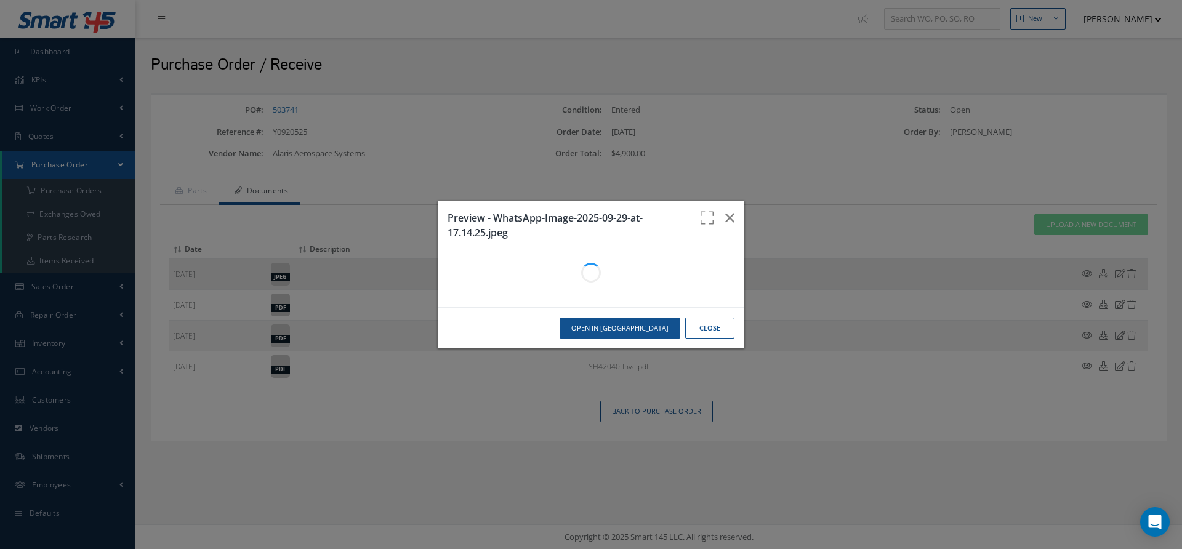
scroll to position [0, 0]
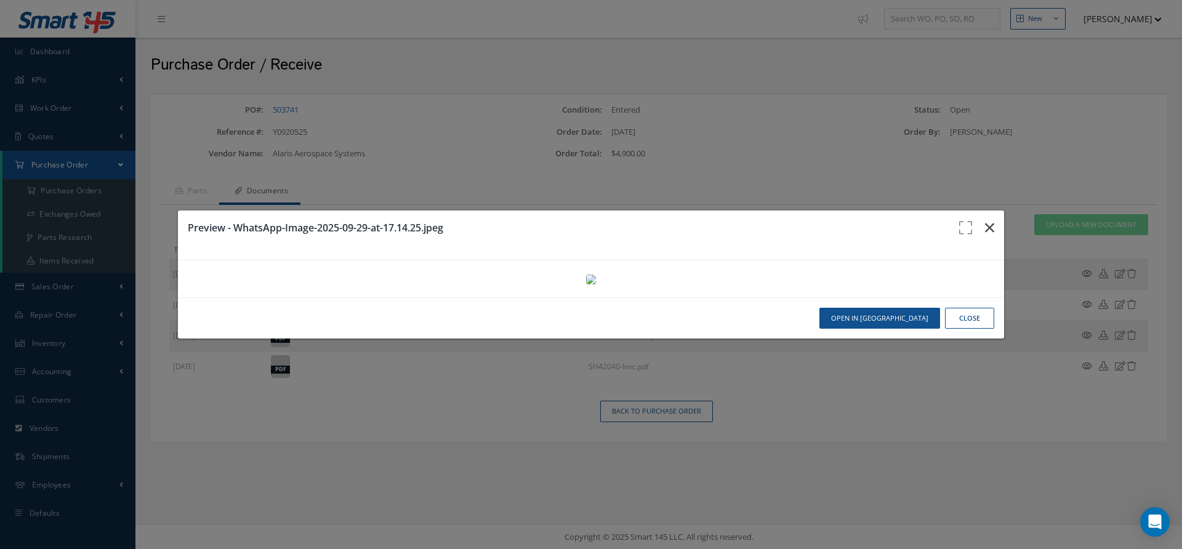
click at [989, 220] on icon "button" at bounding box center [989, 227] width 9 height 15
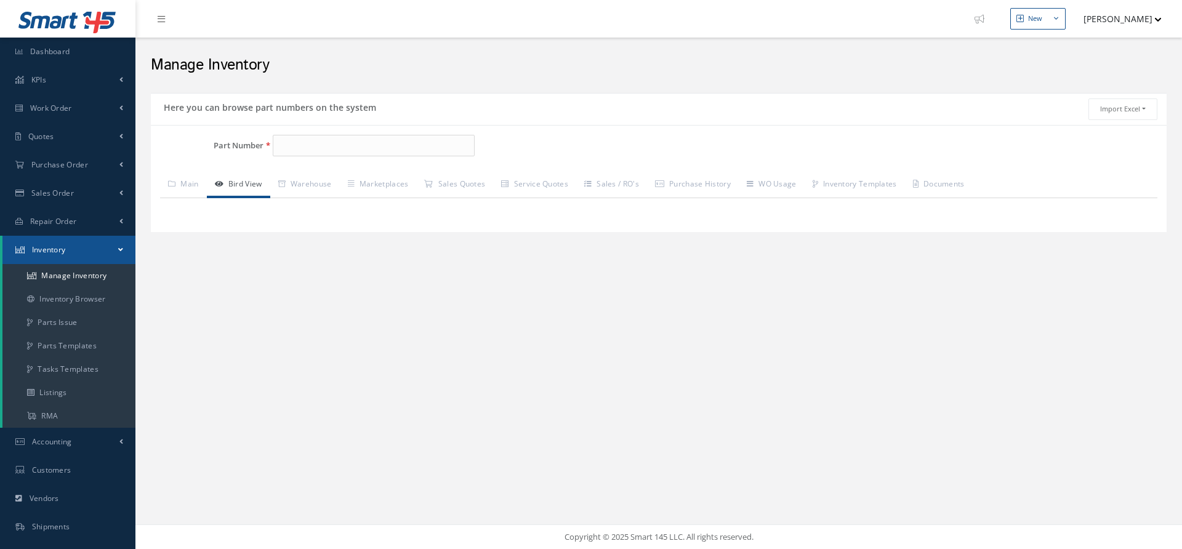
select select
click at [190, 183] on link "Main" at bounding box center [183, 185] width 47 height 26
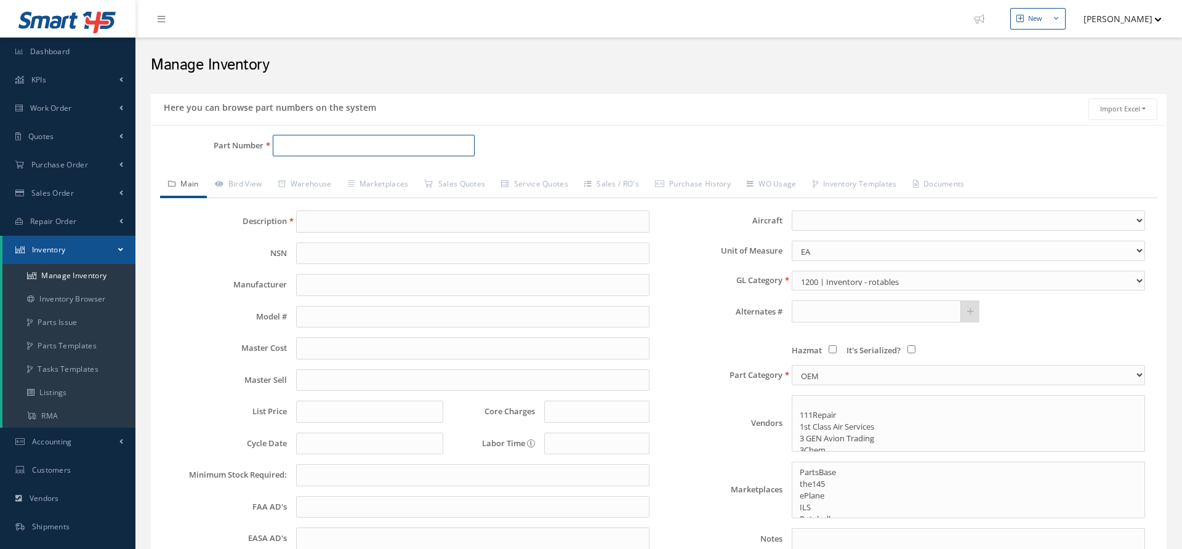
click at [321, 149] on input "Part Number" at bounding box center [374, 146] width 202 height 22
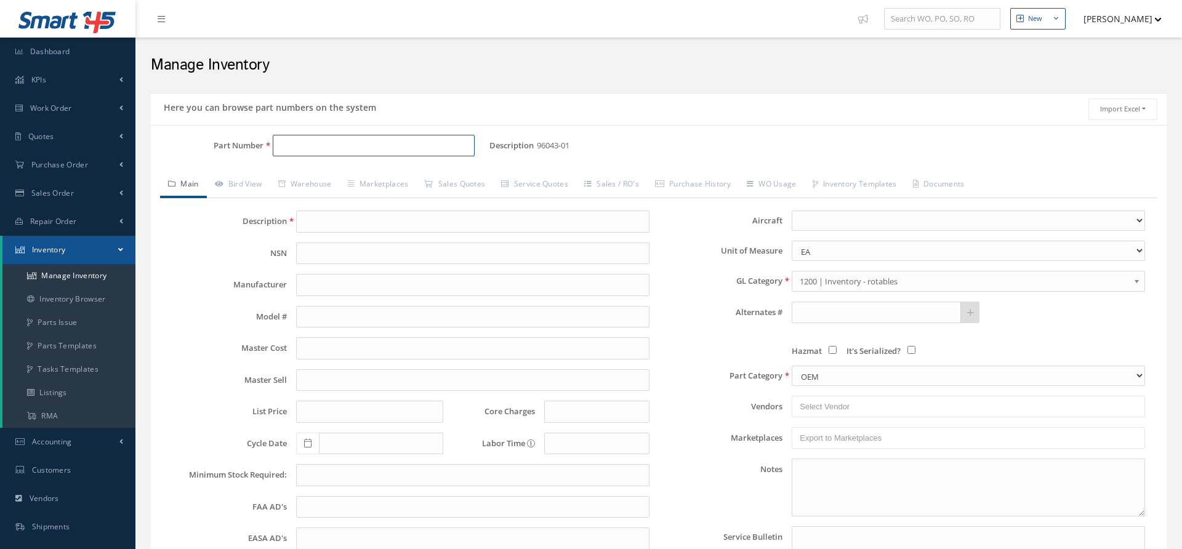
type input "96043-01"
type input "0.00"
drag, startPoint x: 353, startPoint y: 224, endPoint x: 268, endPoint y: 217, distance: 85.8
click at [268, 217] on div "Description 96043-01" at bounding box center [411, 222] width 496 height 22
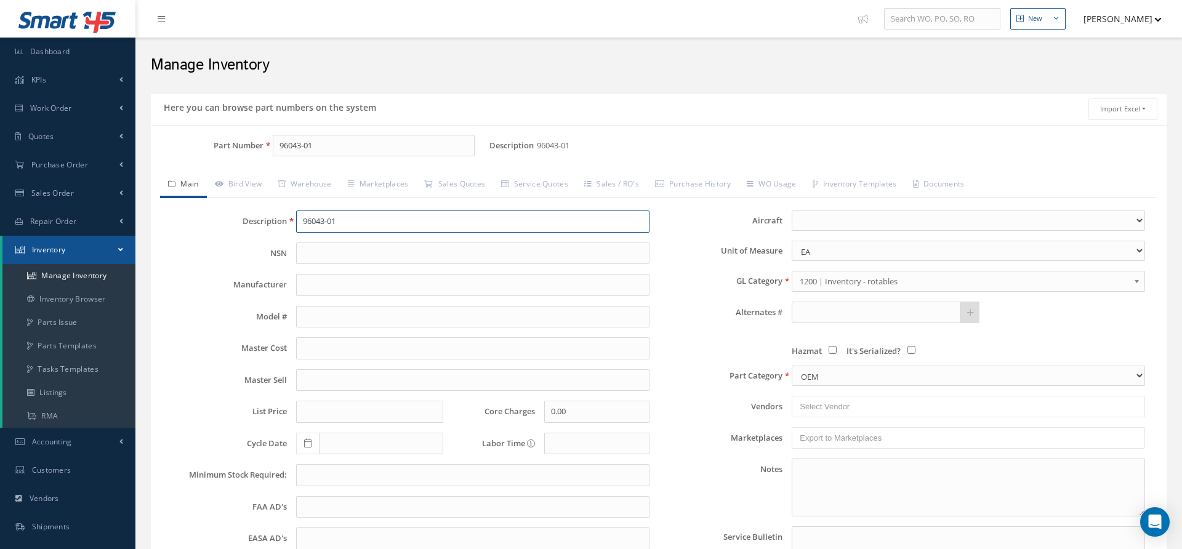
paste input "ISOLATOR ASSY"
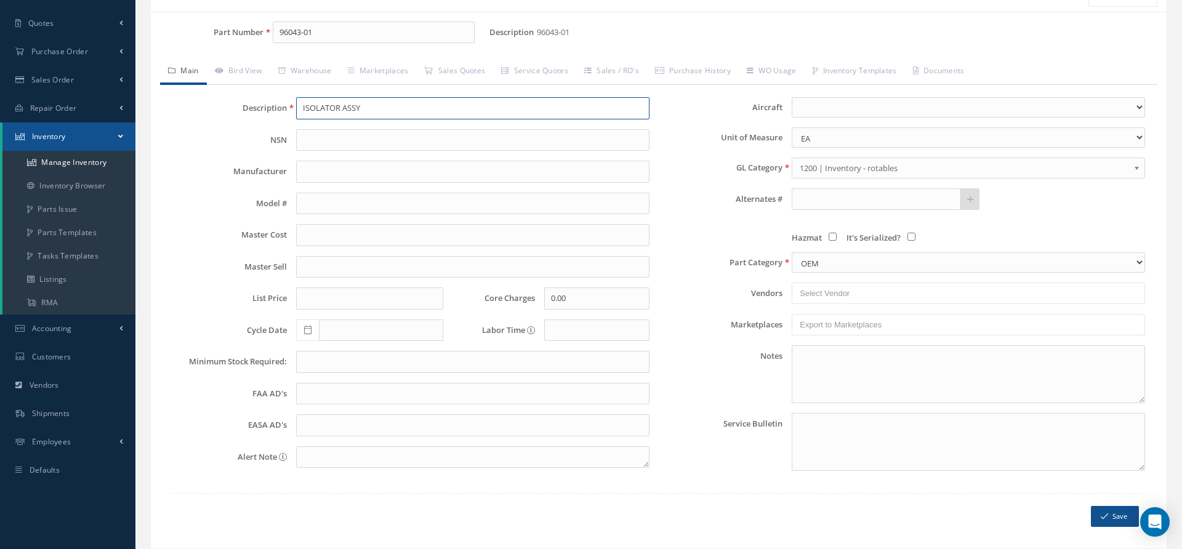
scroll to position [149, 0]
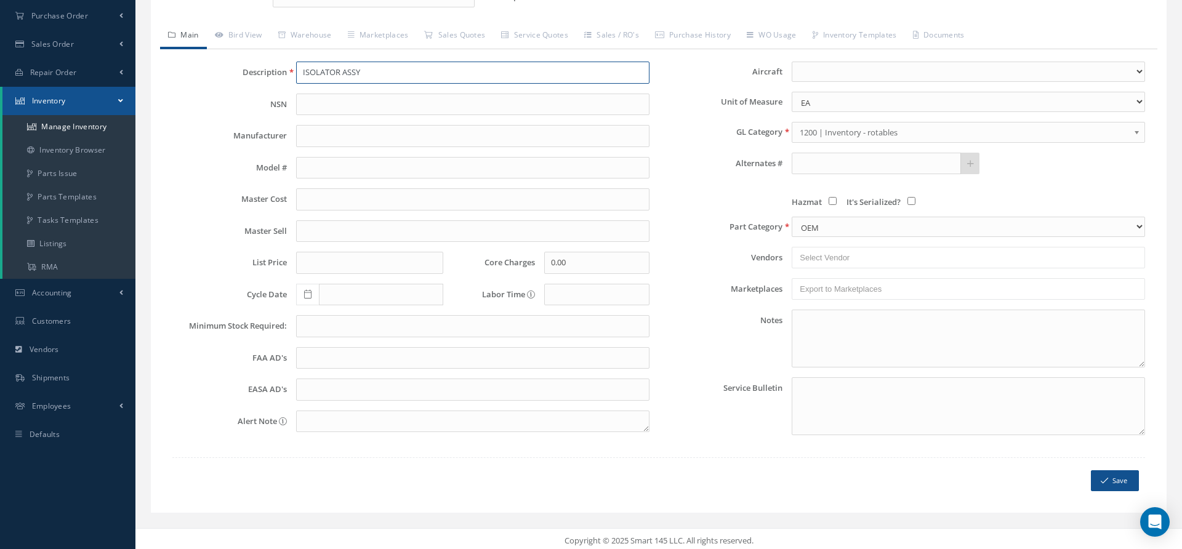
type input "ISOLATOR ASSY"
click at [1103, 481] on icon "submit" at bounding box center [1104, 481] width 7 height 9
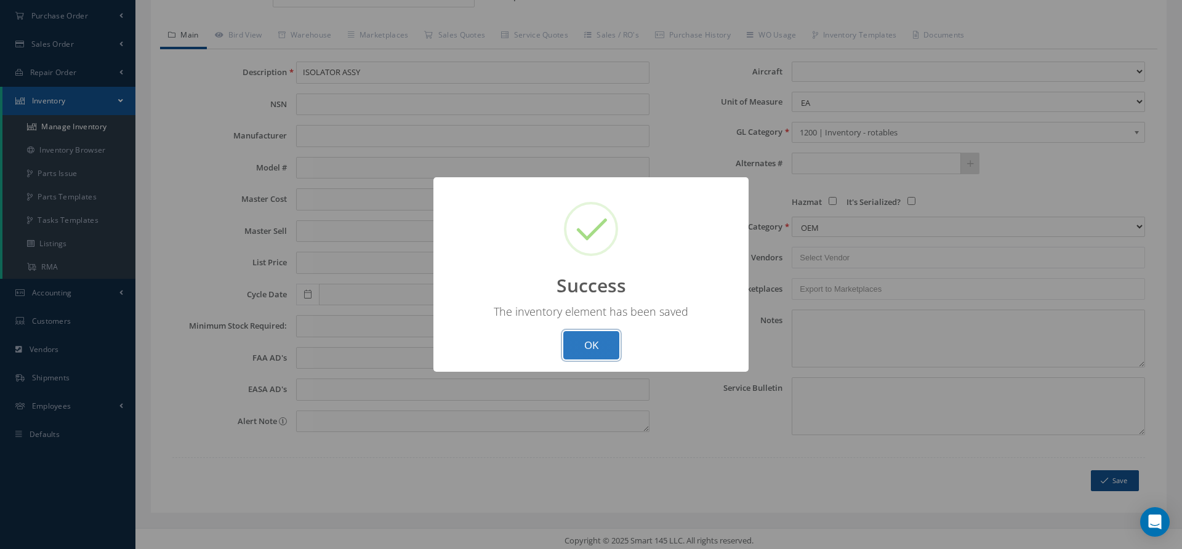
click at [584, 354] on button "OK" at bounding box center [591, 345] width 56 height 29
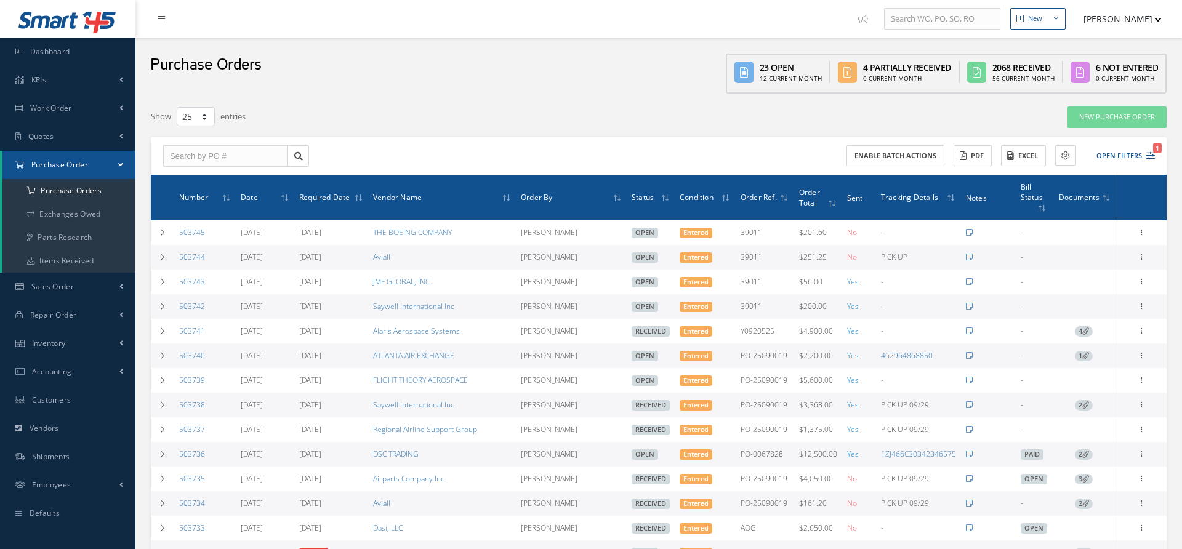
select select "25"
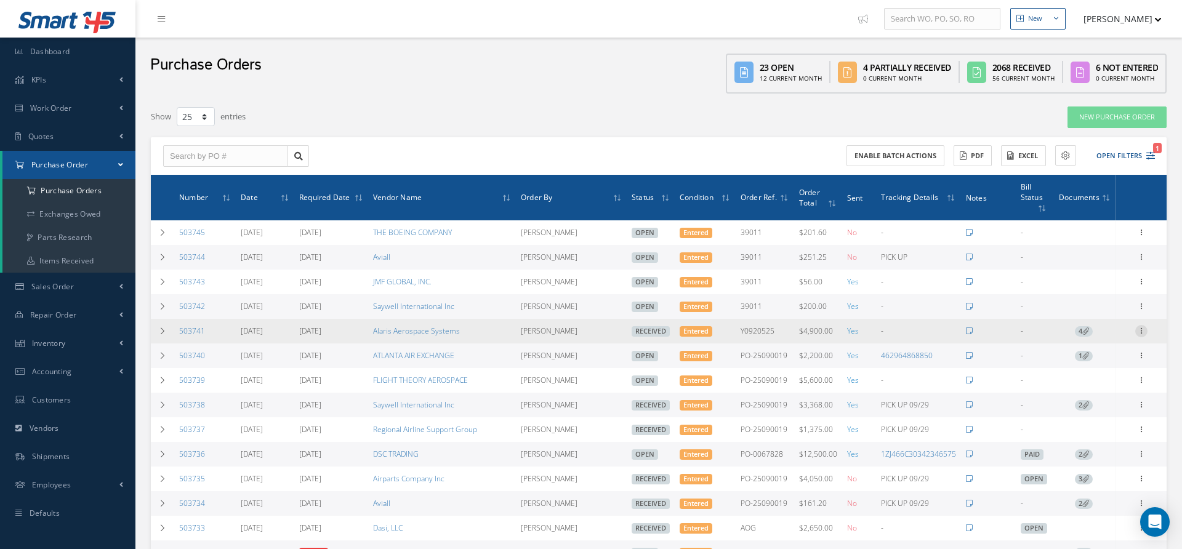
click at [1139, 332] on icon at bounding box center [1141, 330] width 12 height 10
click at [1086, 440] on link "Documents" at bounding box center [1084, 435] width 97 height 16
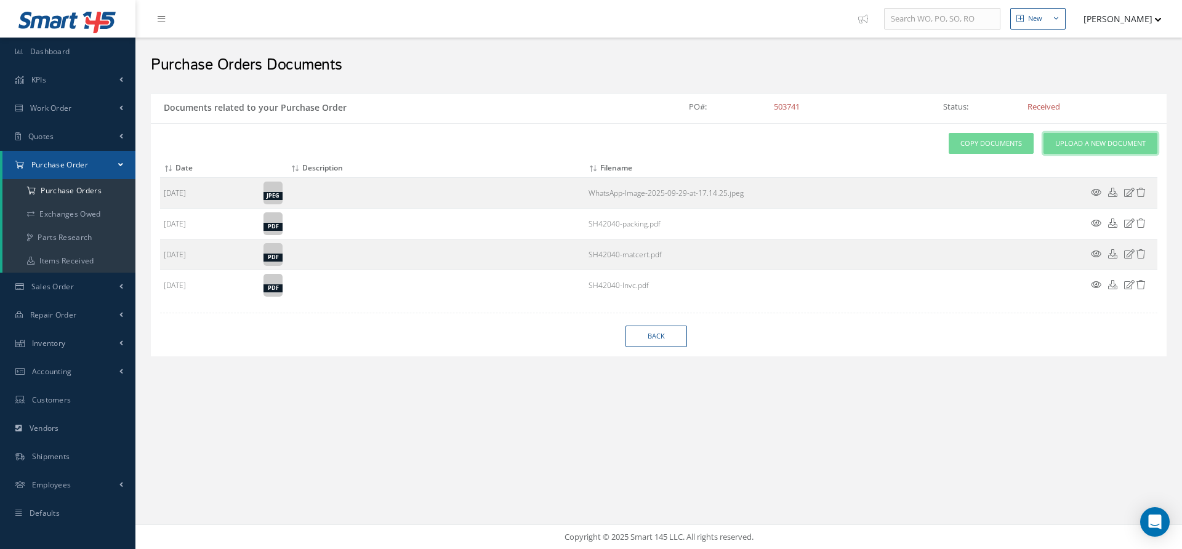
click at [1076, 148] on link "Upload a New Document" at bounding box center [1101, 144] width 114 height 22
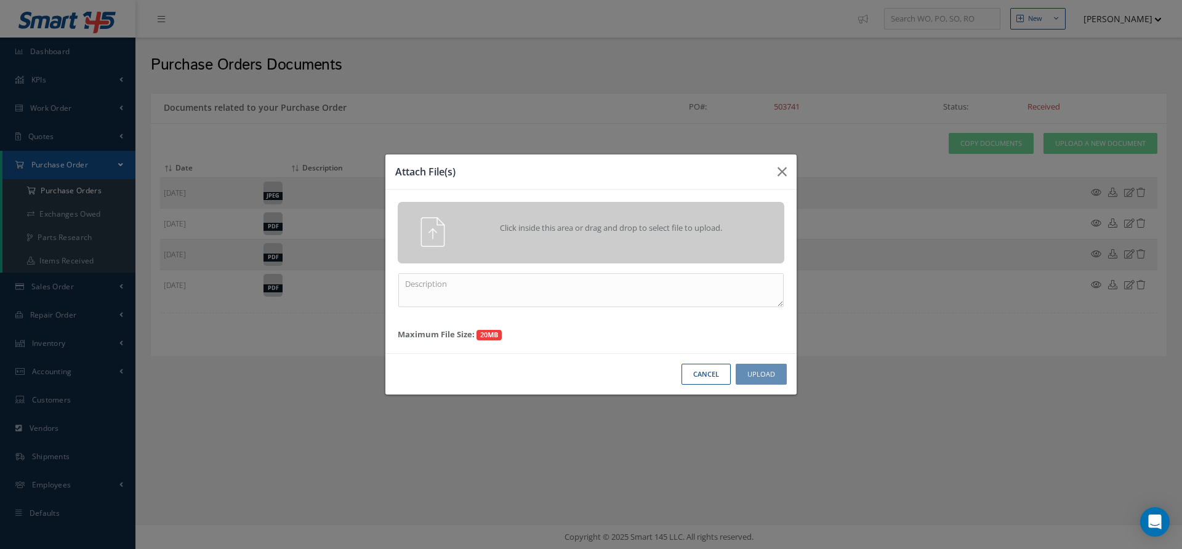
click at [680, 229] on span "Click inside this area or drag and drop to select file to upload." at bounding box center [612, 228] width 280 height 12
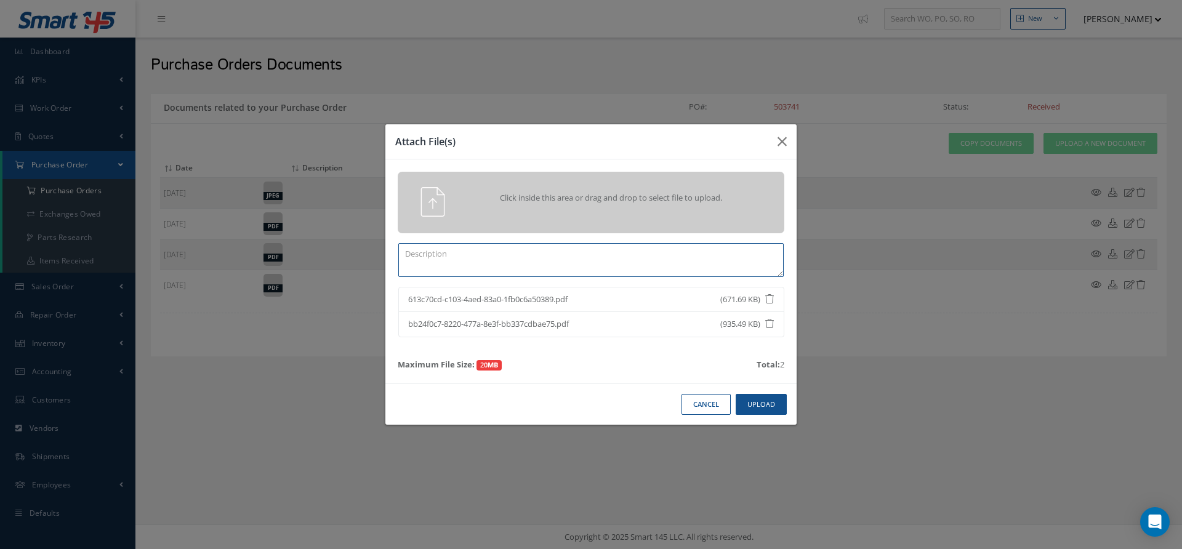
click at [598, 267] on textarea at bounding box center [590, 260] width 385 height 34
type textarea "PPW + PICS"
click at [781, 409] on button "Upload" at bounding box center [761, 405] width 51 height 22
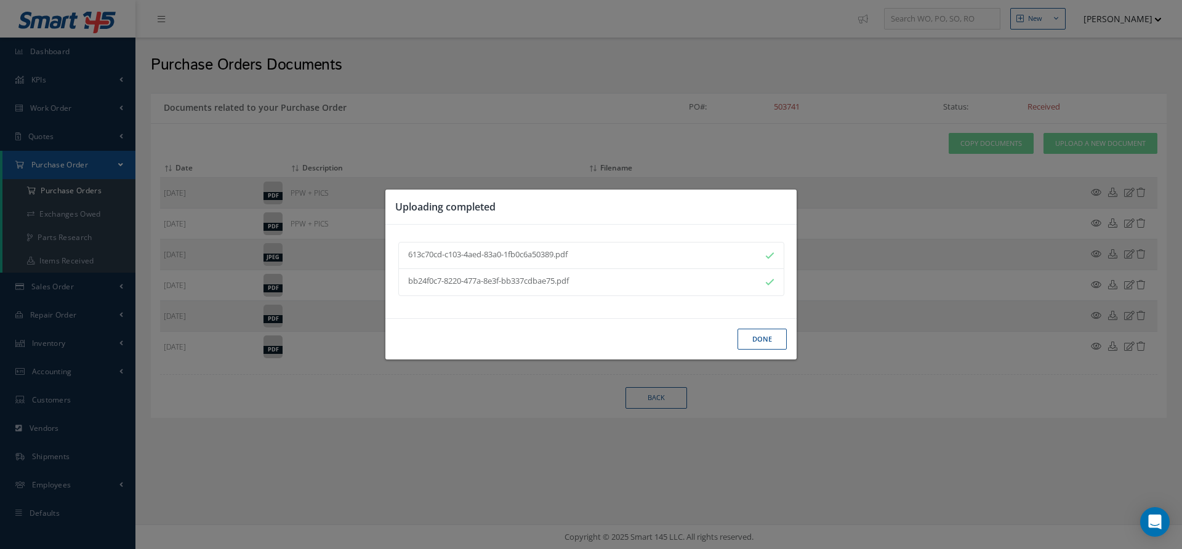
click at [760, 343] on button "Done" at bounding box center [762, 340] width 49 height 22
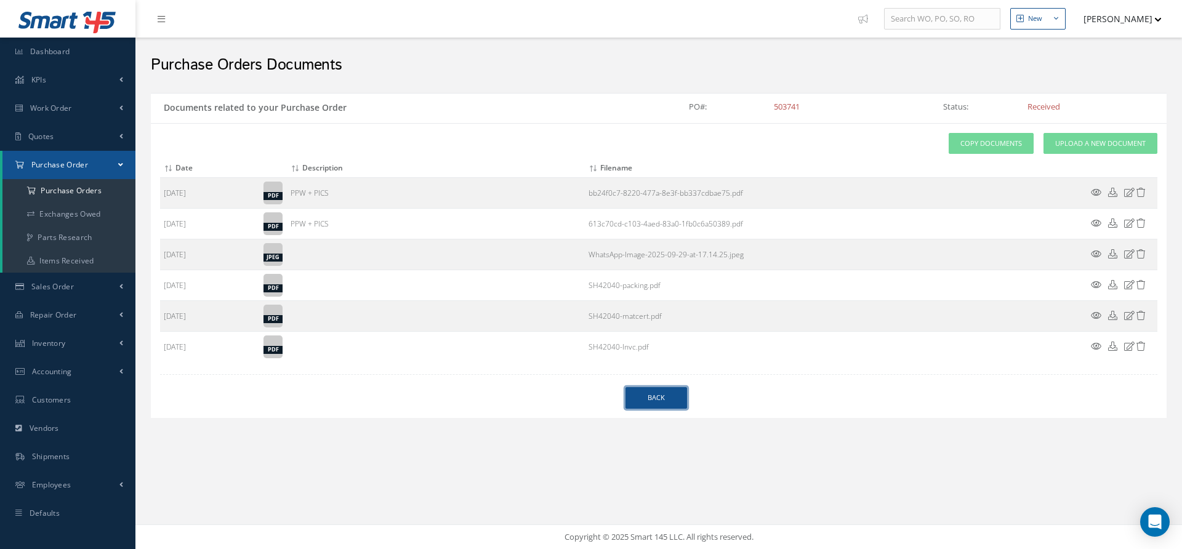
click at [658, 394] on link "Back" at bounding box center [657, 398] width 62 height 22
select select "25"
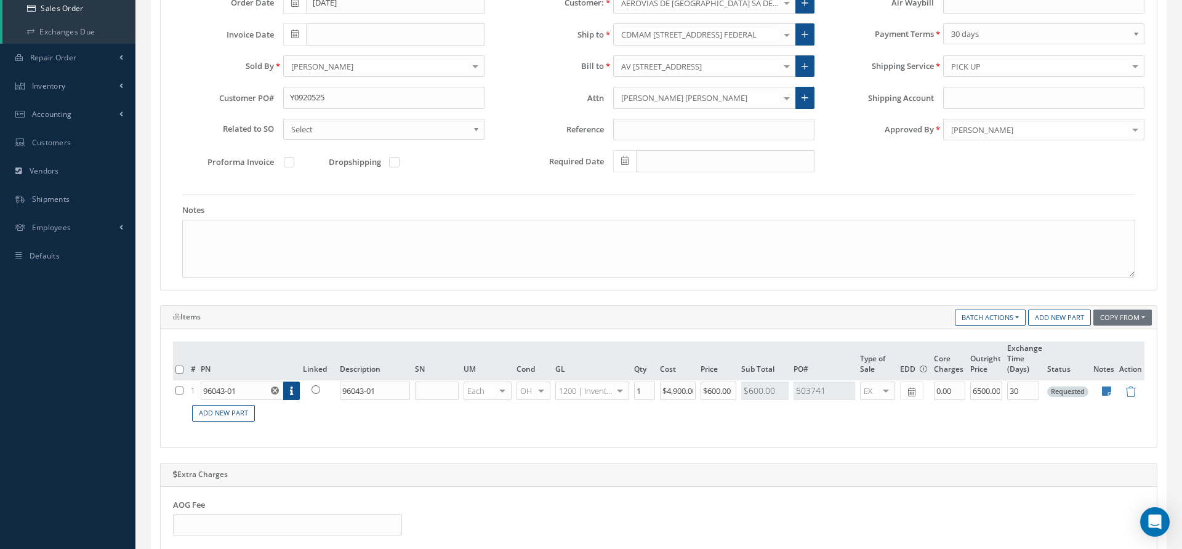
scroll to position [279, 0]
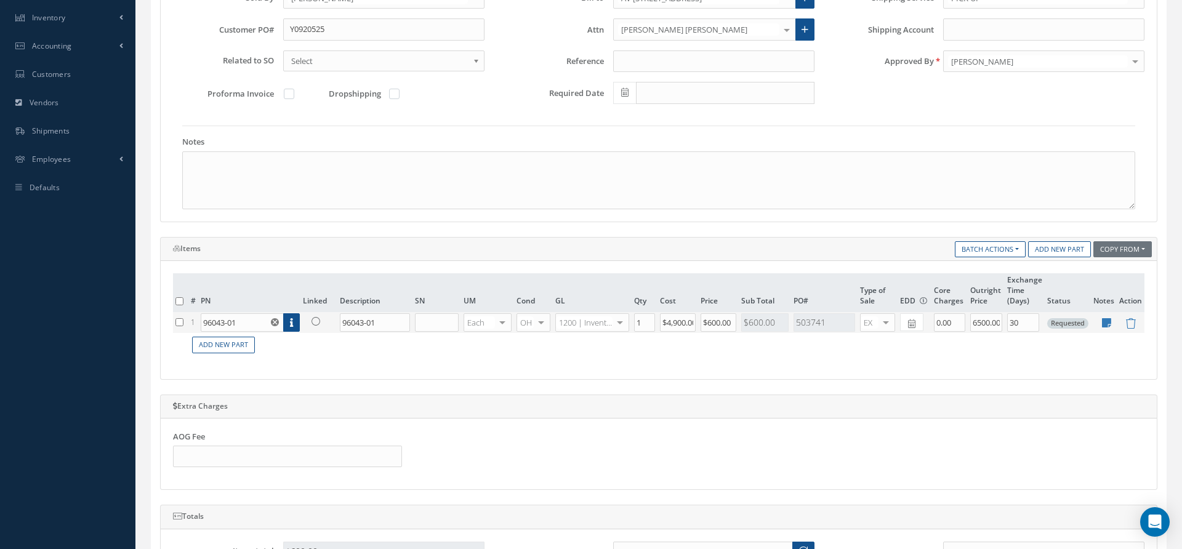
click at [316, 318] on icon at bounding box center [316, 321] width 9 height 9
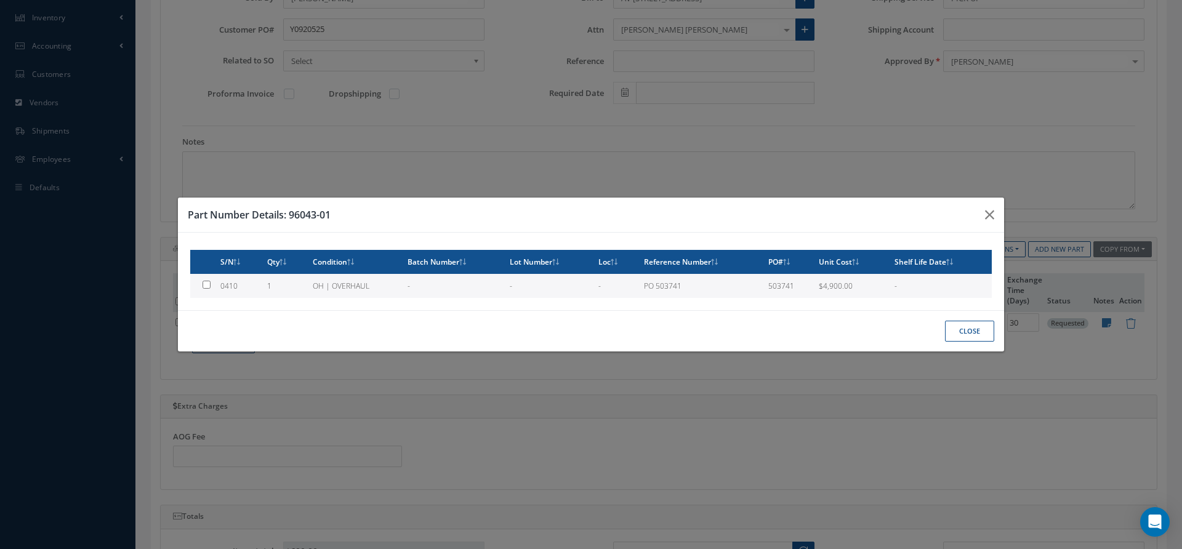
click at [296, 287] on td "1" at bounding box center [285, 286] width 46 height 24
type input "0410"
type input "$4,900"
checkbox input "true"
click at [985, 322] on button "Close" at bounding box center [969, 332] width 49 height 22
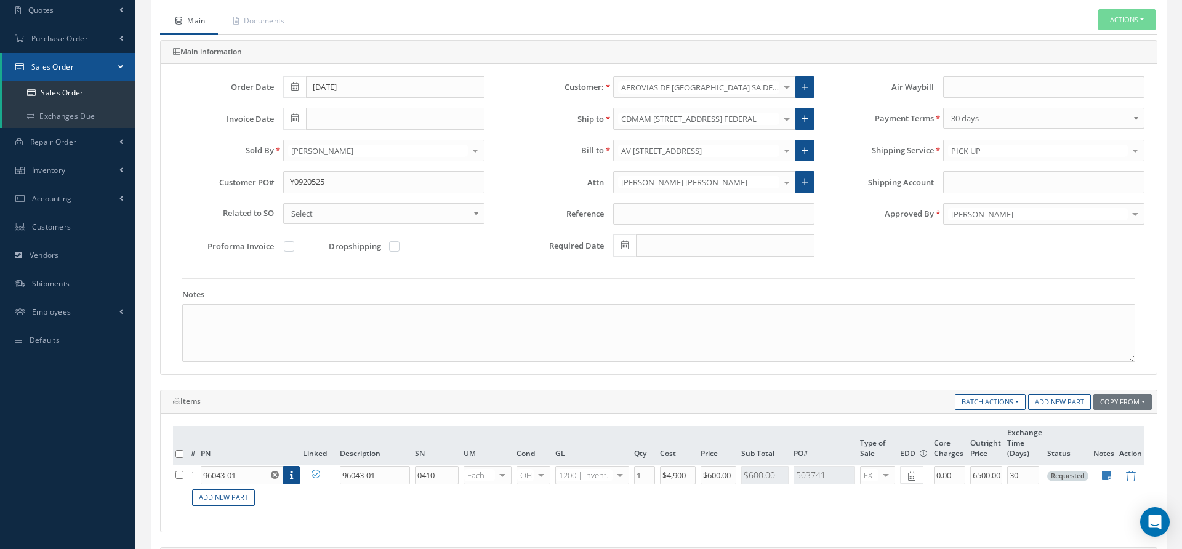
scroll to position [0, 0]
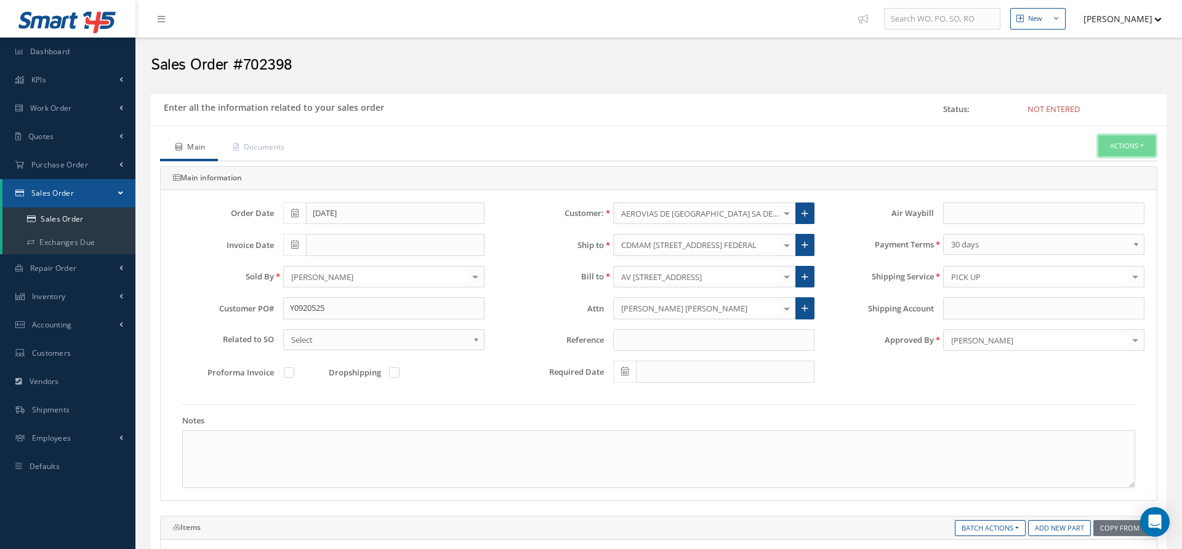
click at [1136, 143] on button "Actions" at bounding box center [1126, 146] width 57 height 22
click at [293, 146] on link "Documents" at bounding box center [257, 148] width 79 height 26
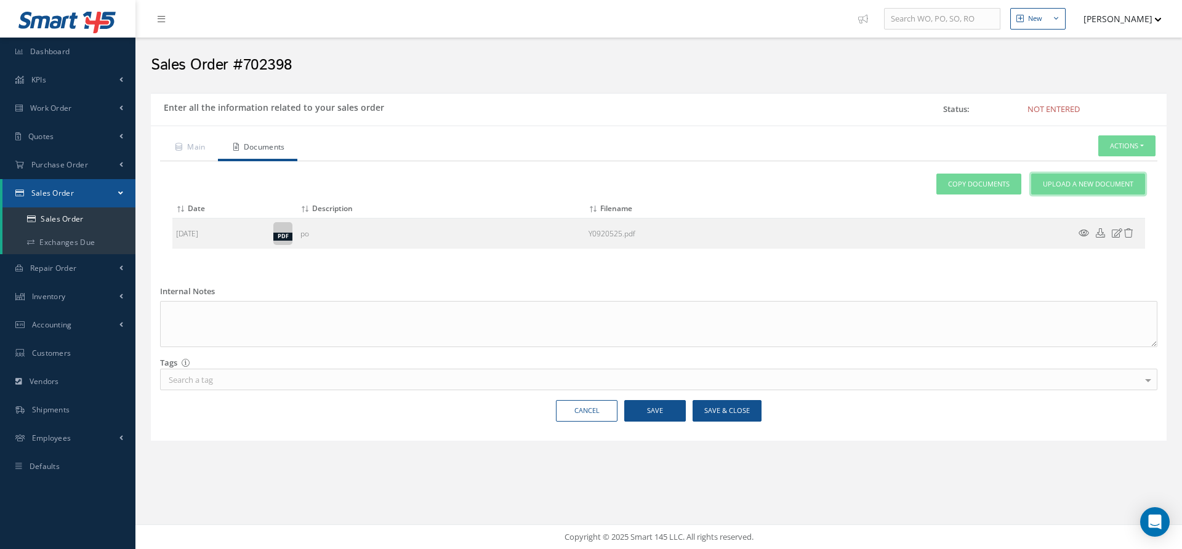
click at [1063, 182] on span "Upload a New Document" at bounding box center [1088, 184] width 91 height 10
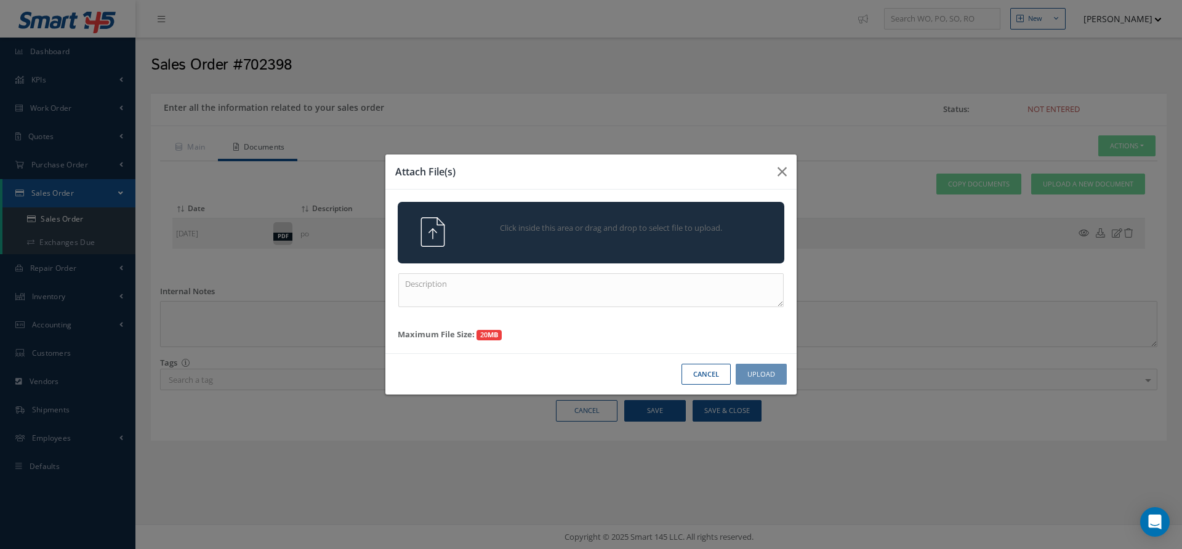
click at [667, 235] on div "Click inside this area or drag and drop to select file to upload." at bounding box center [608, 229] width 304 height 25
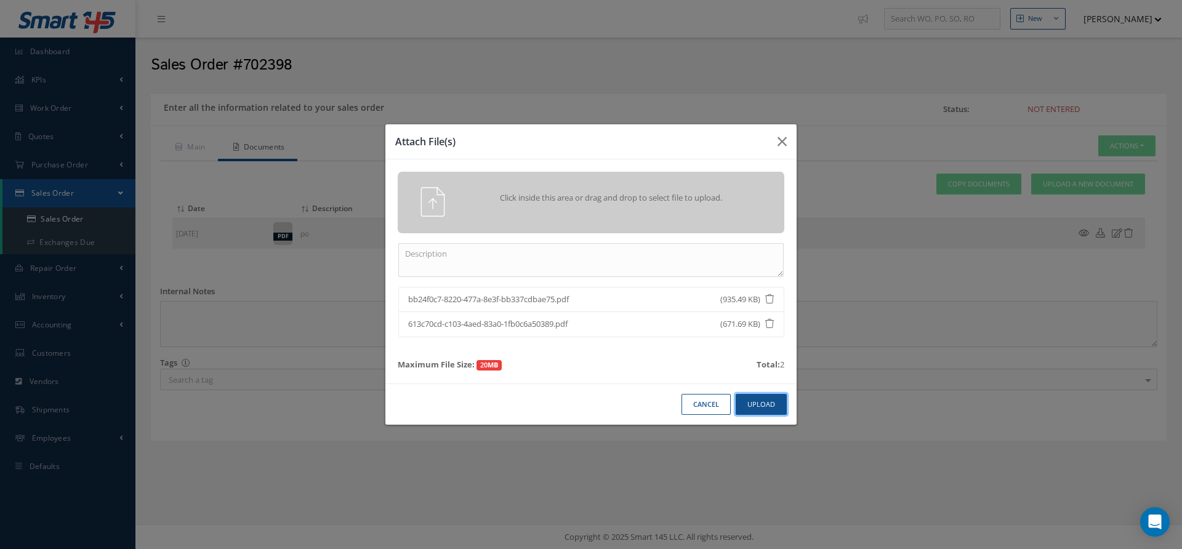
click at [749, 397] on button "Upload" at bounding box center [761, 405] width 51 height 22
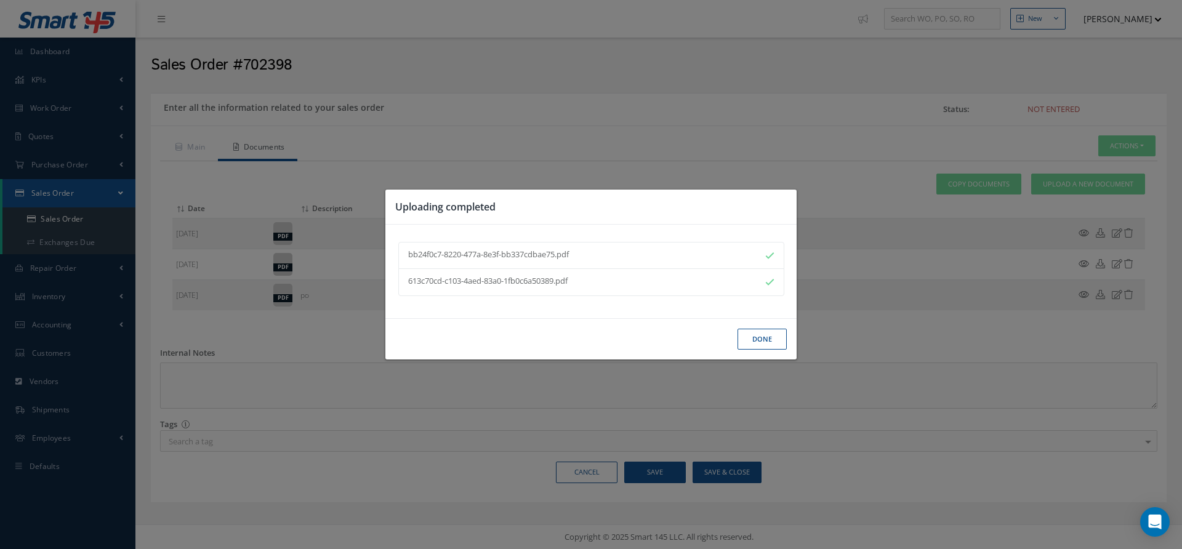
click at [767, 342] on button "Done" at bounding box center [762, 340] width 49 height 22
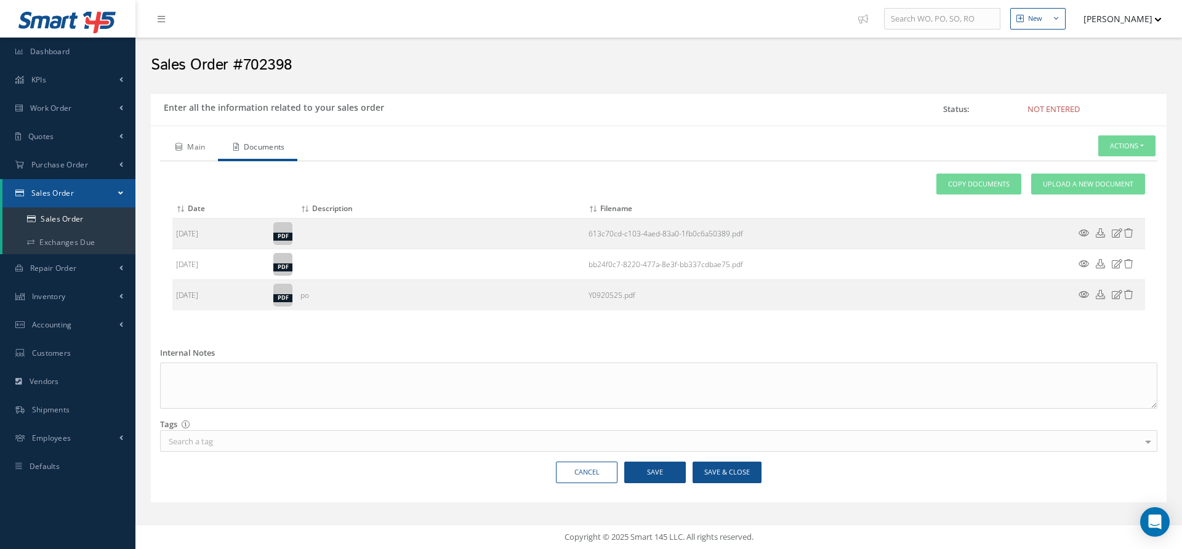
click at [177, 147] on icon at bounding box center [178, 146] width 7 height 7
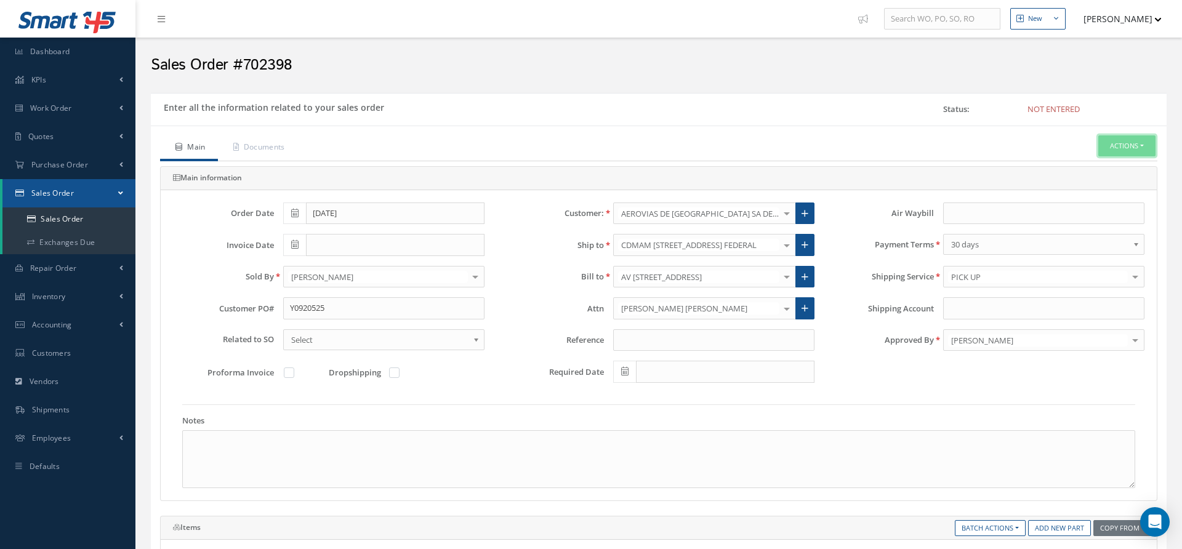
click at [1118, 151] on button "Actions" at bounding box center [1126, 146] width 57 height 22
click at [1110, 163] on link "Enter/Update" at bounding box center [1108, 166] width 99 height 17
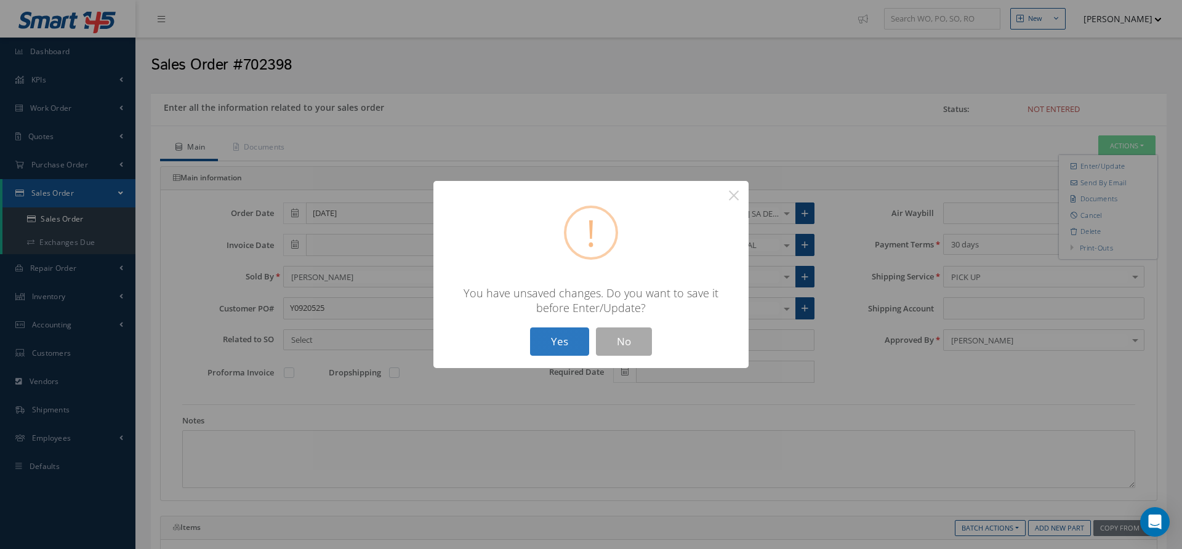
click at [544, 337] on button "Yes" at bounding box center [559, 342] width 59 height 29
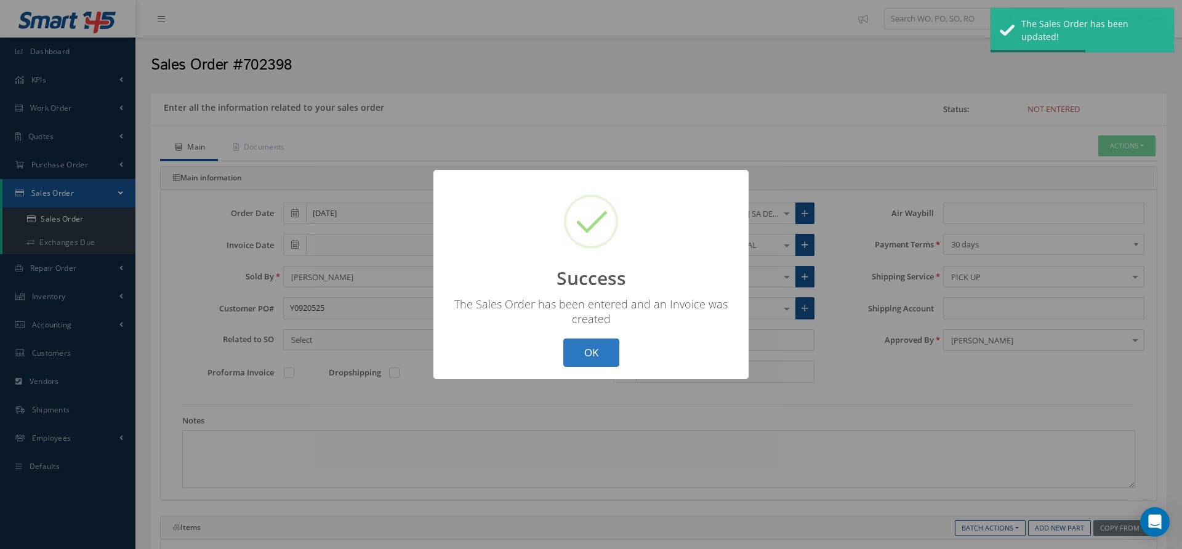
click at [591, 352] on button "OK" at bounding box center [591, 353] width 56 height 29
type input "[DATE]"
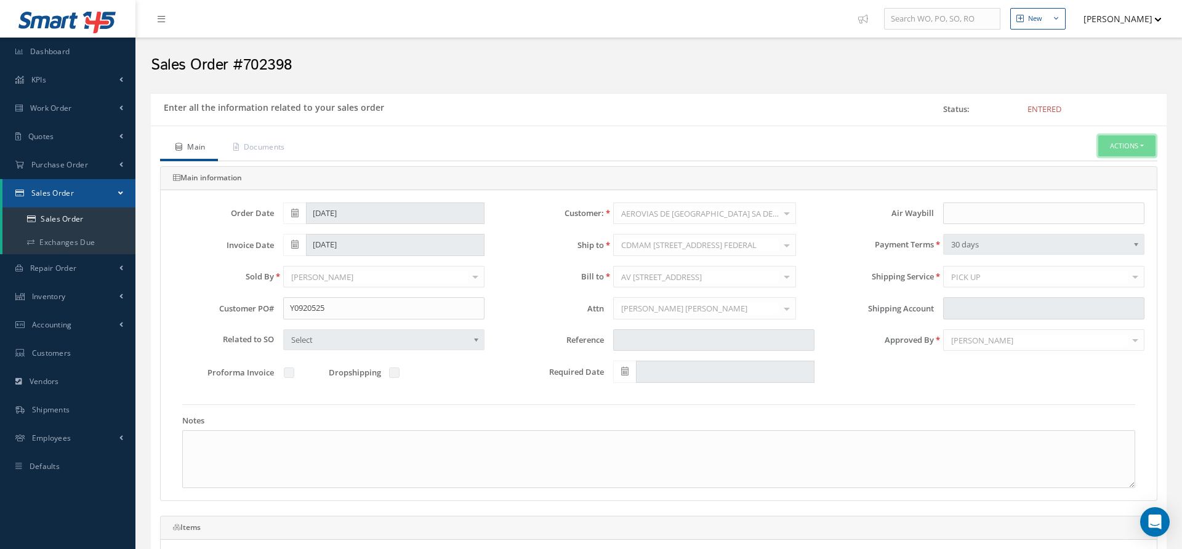
click at [1142, 142] on button "Actions" at bounding box center [1126, 146] width 57 height 22
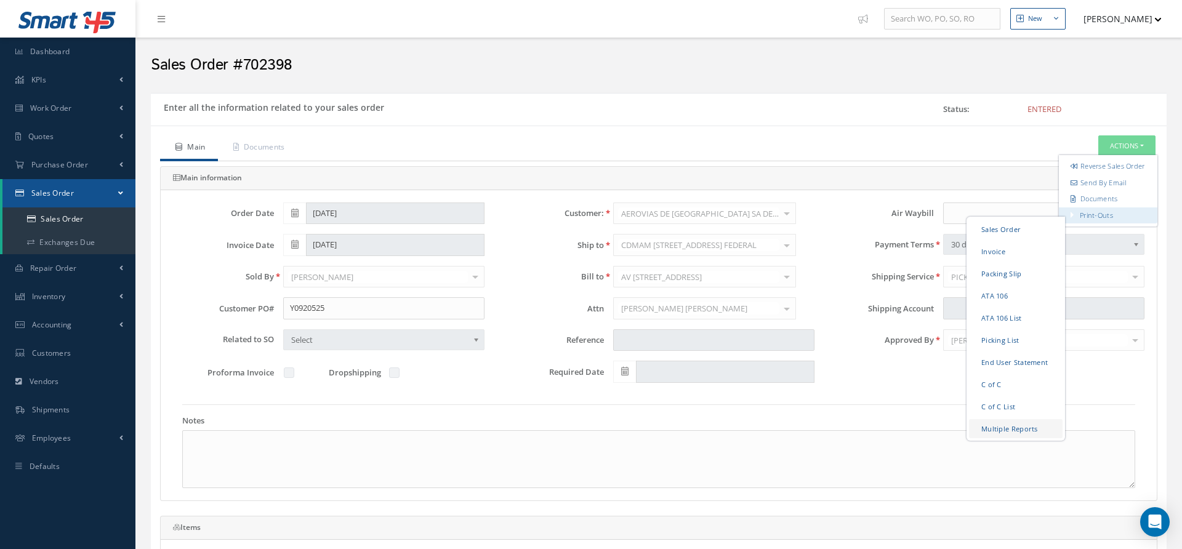
click at [1011, 438] on link "Multiple Reports" at bounding box center [1016, 428] width 94 height 19
checkbox input "true"
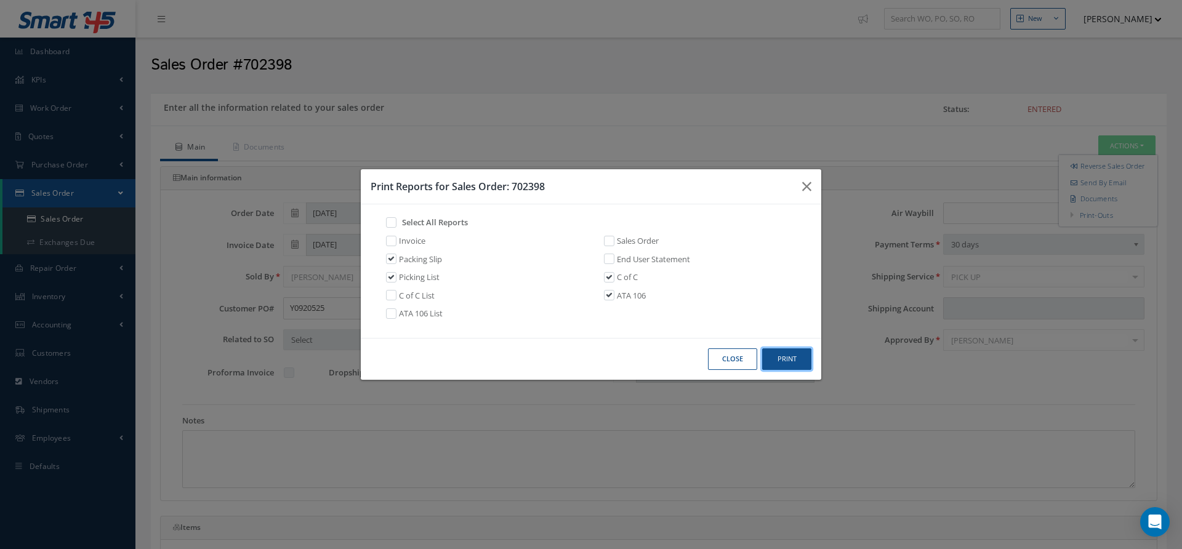
click at [779, 352] on button "Print" at bounding box center [786, 359] width 49 height 22
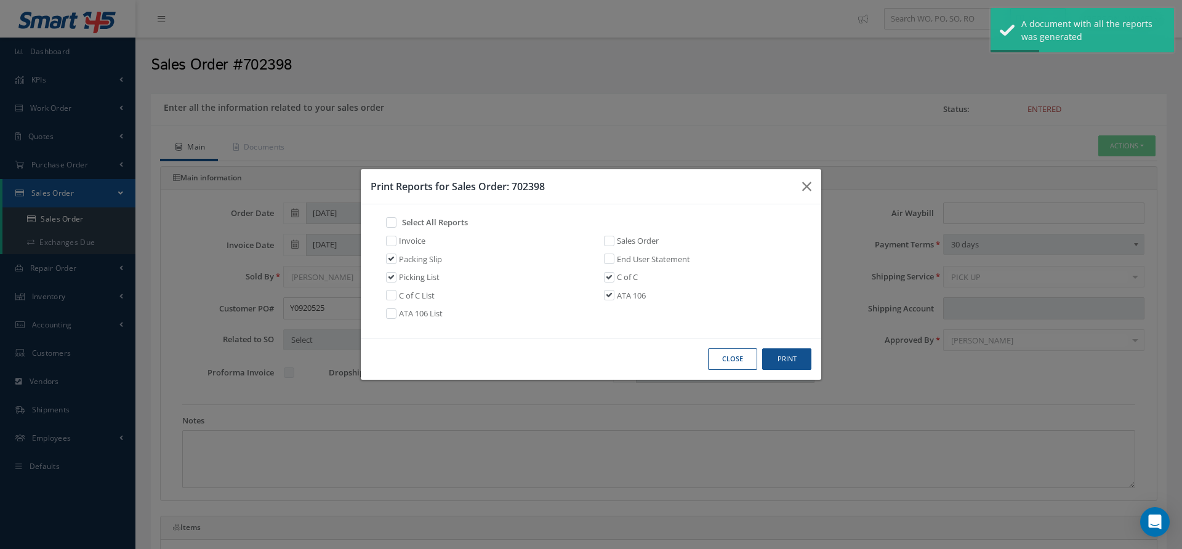
click at [424, 257] on link "Packing Slip" at bounding box center [420, 260] width 43 height 12
checkbox input "false"
click at [408, 241] on link "Invoice" at bounding box center [412, 241] width 26 height 12
checkbox input "true"
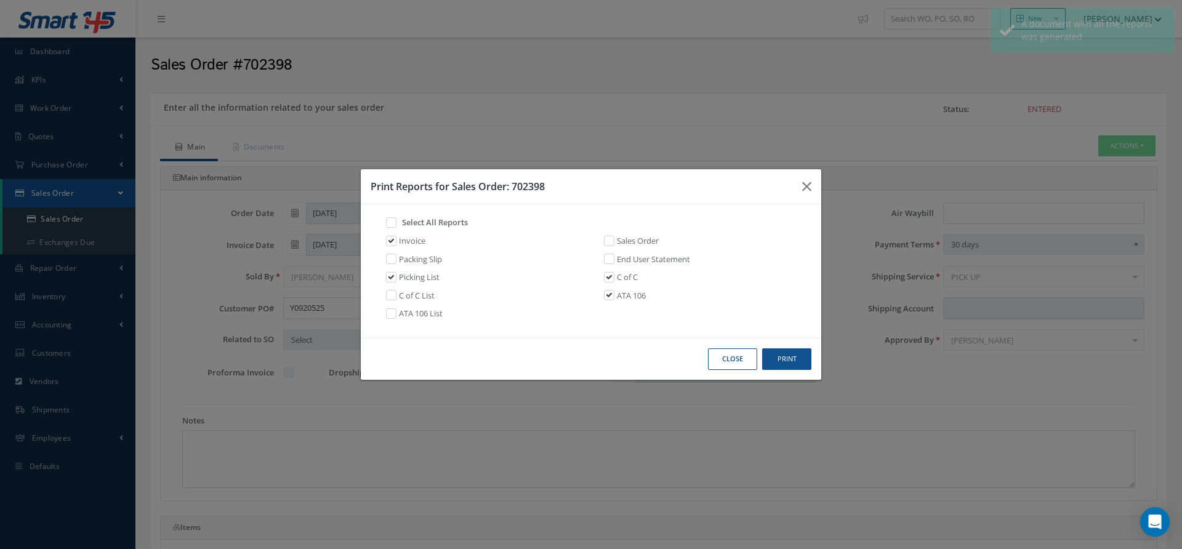
click at [412, 273] on link "Picking List" at bounding box center [419, 278] width 41 height 12
checkbox input "false"
click at [627, 277] on link "C of C" at bounding box center [627, 278] width 21 height 12
checkbox input "false"
click at [627, 293] on link "ATA 106" at bounding box center [631, 296] width 29 height 12
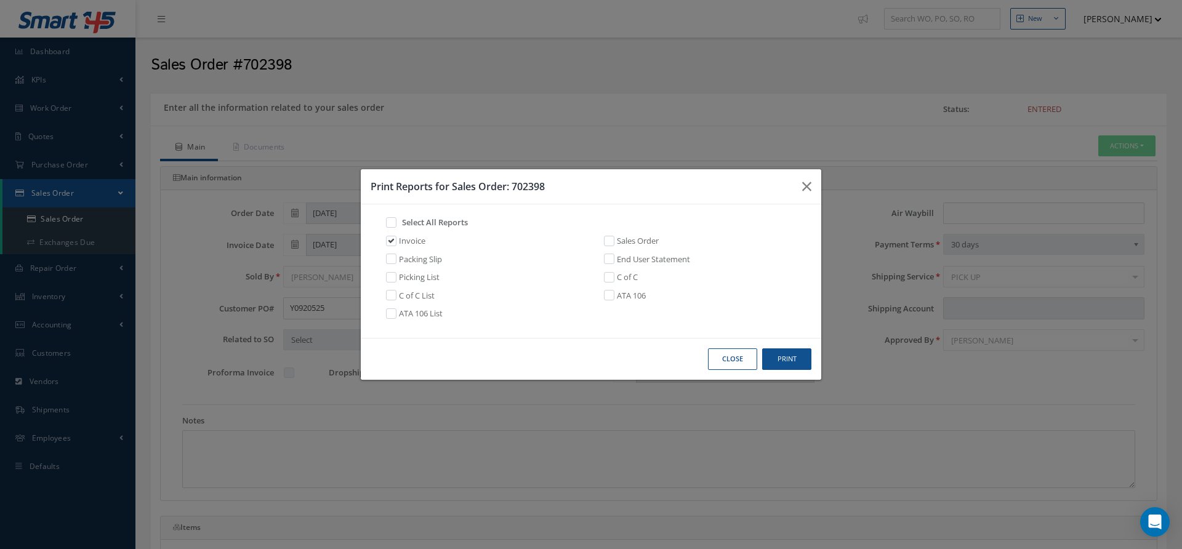
checkbox input "false"
click at [779, 361] on button "Print" at bounding box center [786, 359] width 49 height 22
drag, startPoint x: 560, startPoint y: 187, endPoint x: 513, endPoint y: 187, distance: 46.8
click at [513, 187] on h3 "Print Reports for Sales Order: 702398" at bounding box center [582, 186] width 422 height 15
copy h3 "702398"
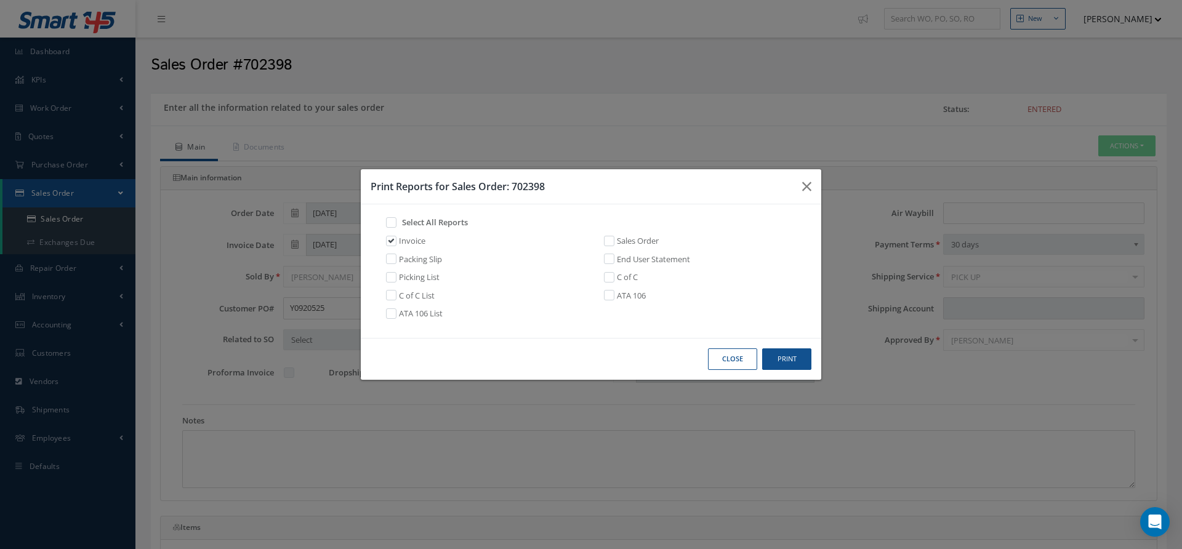
click at [411, 260] on link "Packing Slip" at bounding box center [420, 260] width 43 height 12
checkbox input "true"
click at [401, 240] on link "Invoice" at bounding box center [412, 241] width 26 height 12
checkbox input "false"
click at [779, 351] on button "Print" at bounding box center [786, 359] width 49 height 22
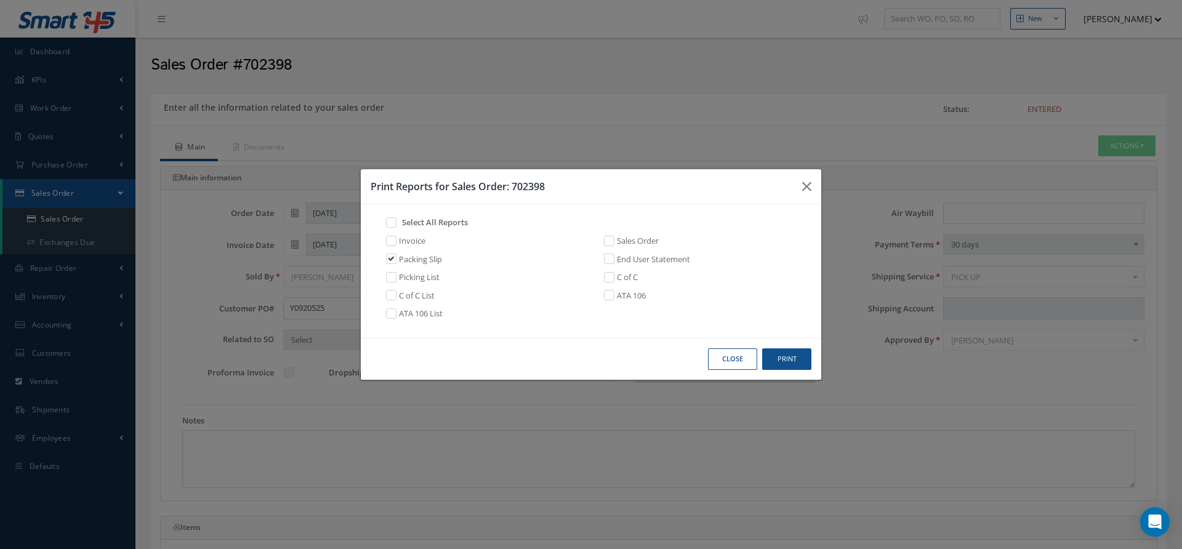
click at [744, 357] on button "Close" at bounding box center [732, 359] width 49 height 22
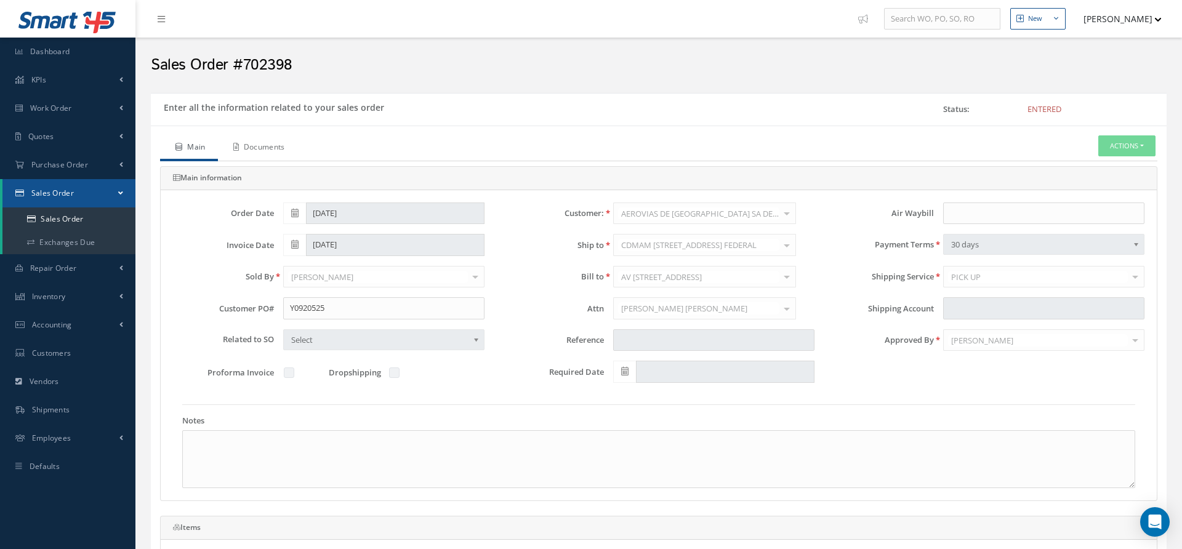
click at [267, 136] on link "Documents" at bounding box center [257, 148] width 79 height 26
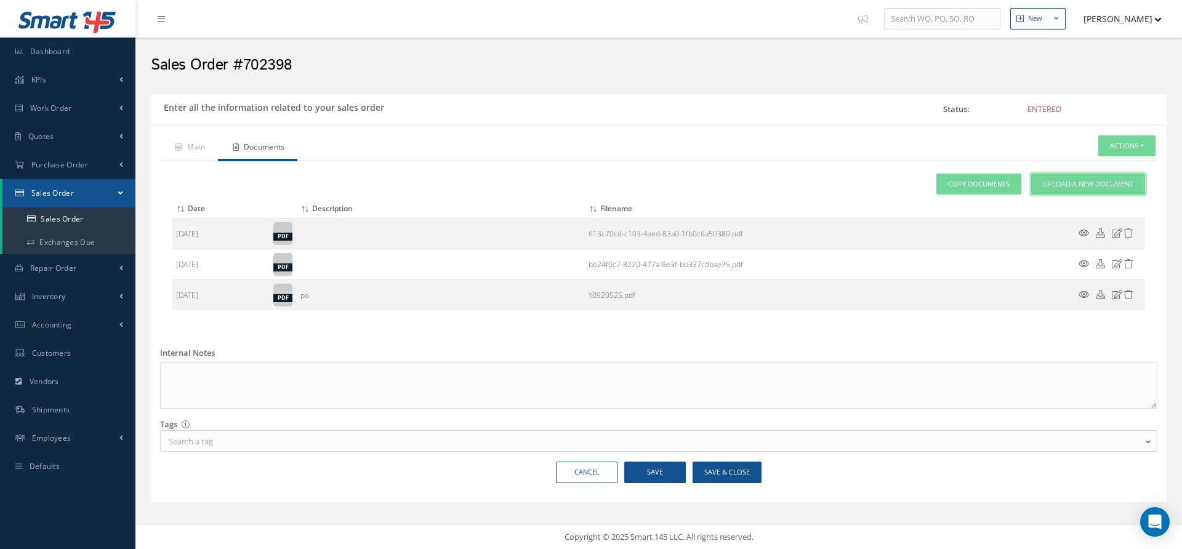
click at [1094, 183] on span "Upload a New Document" at bounding box center [1088, 184] width 91 height 10
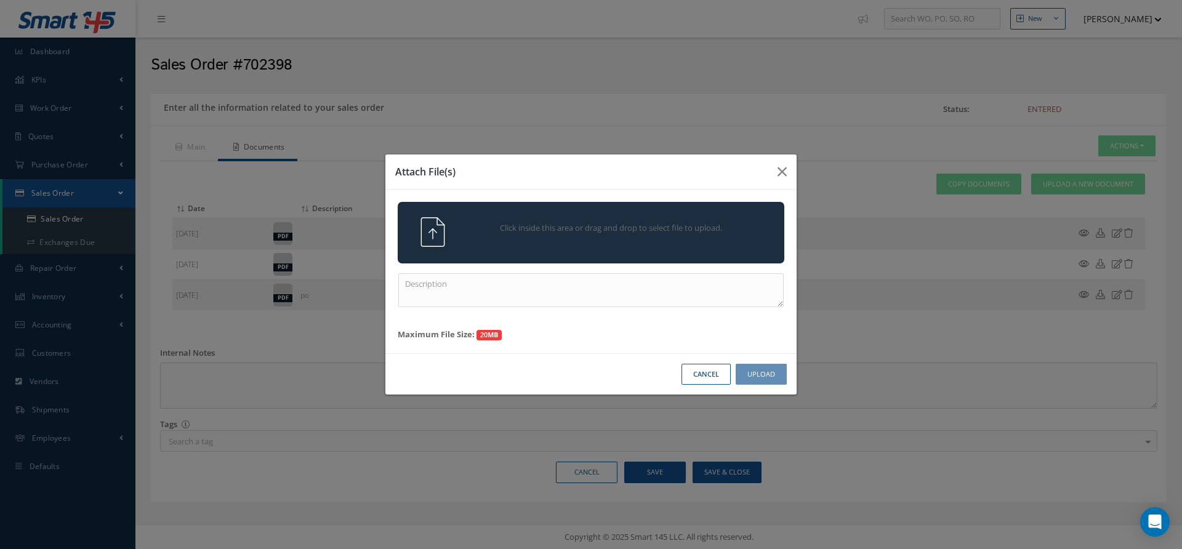
click at [739, 236] on div "Click inside this area or drag and drop to select file to upload." at bounding box center [608, 229] width 304 height 25
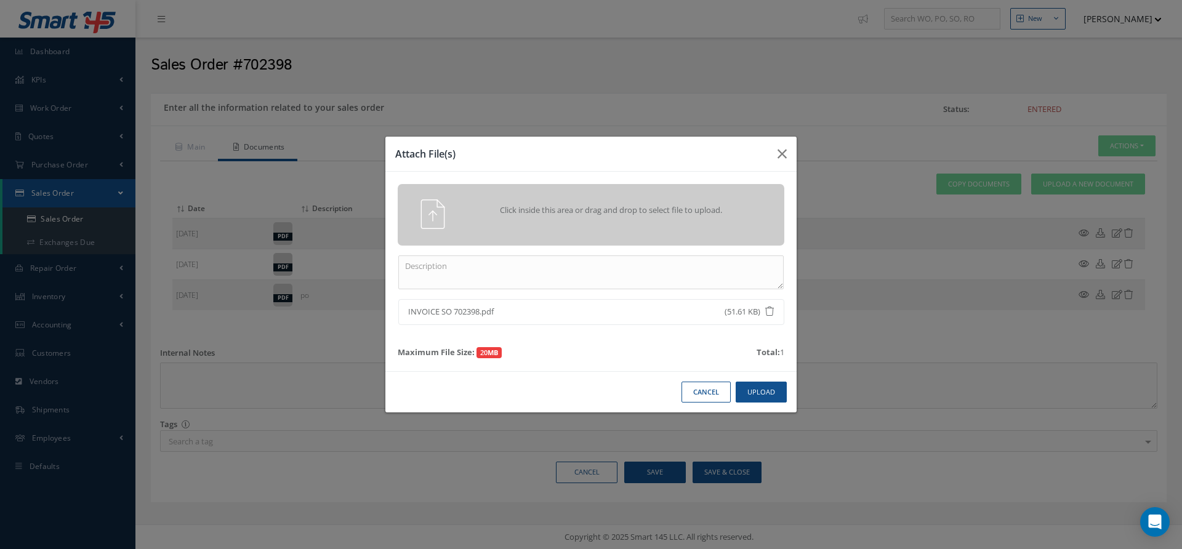
click at [642, 222] on div "Click inside this area or drag and drop to select file to upload." at bounding box center [608, 211] width 304 height 25
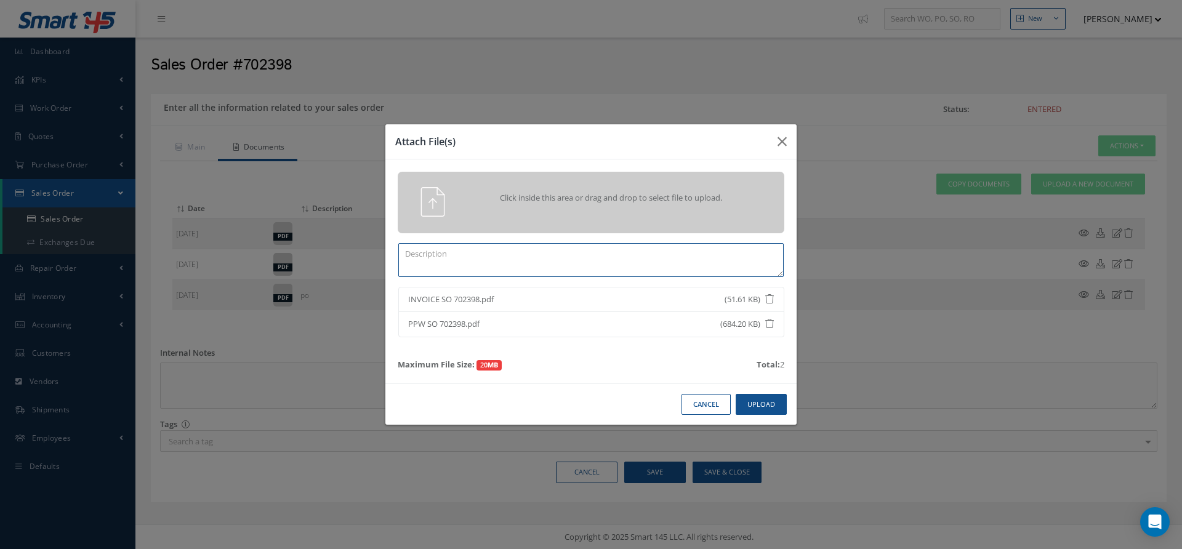
click at [637, 260] on textarea at bounding box center [590, 260] width 385 height 34
type textarea "PPW"
click at [769, 411] on button "Upload" at bounding box center [761, 405] width 51 height 22
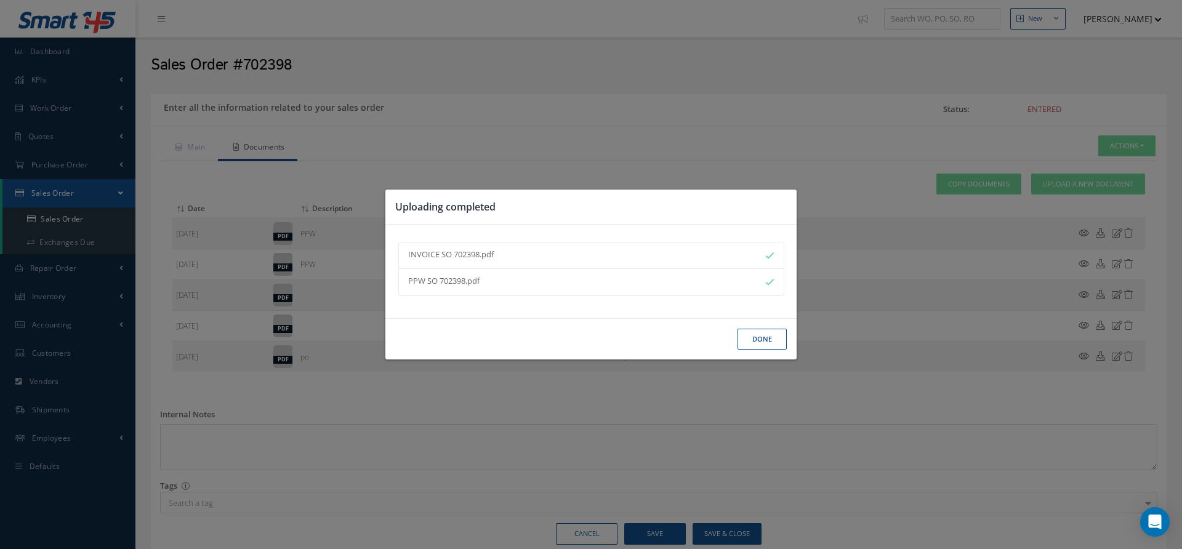
click at [755, 340] on button "Done" at bounding box center [762, 340] width 49 height 22
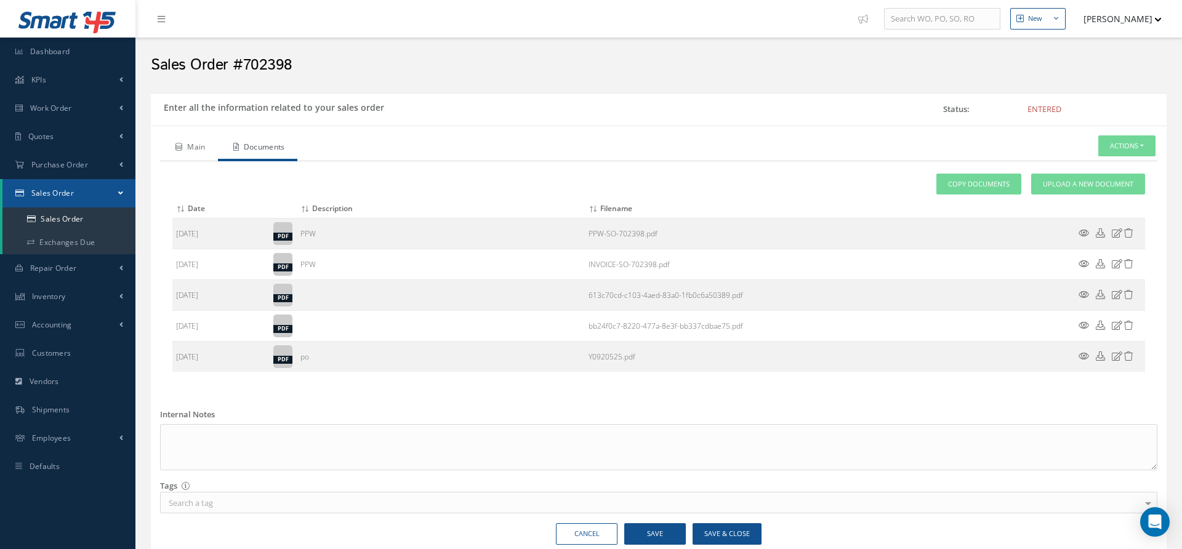
click at [193, 156] on link "Main" at bounding box center [189, 148] width 58 height 26
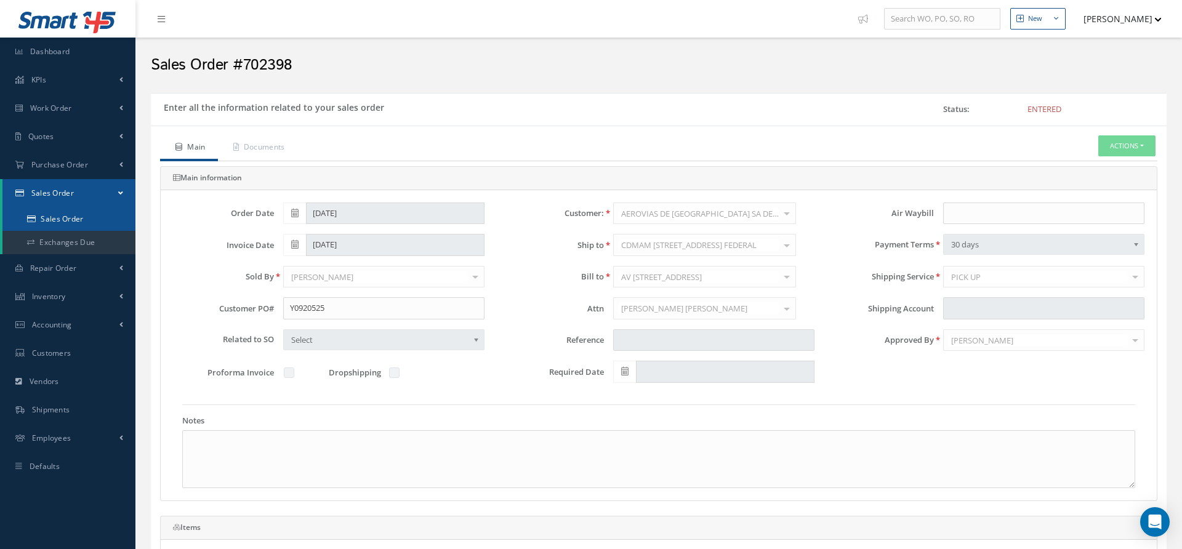
click at [62, 216] on link "Sales Order" at bounding box center [68, 218] width 133 height 23
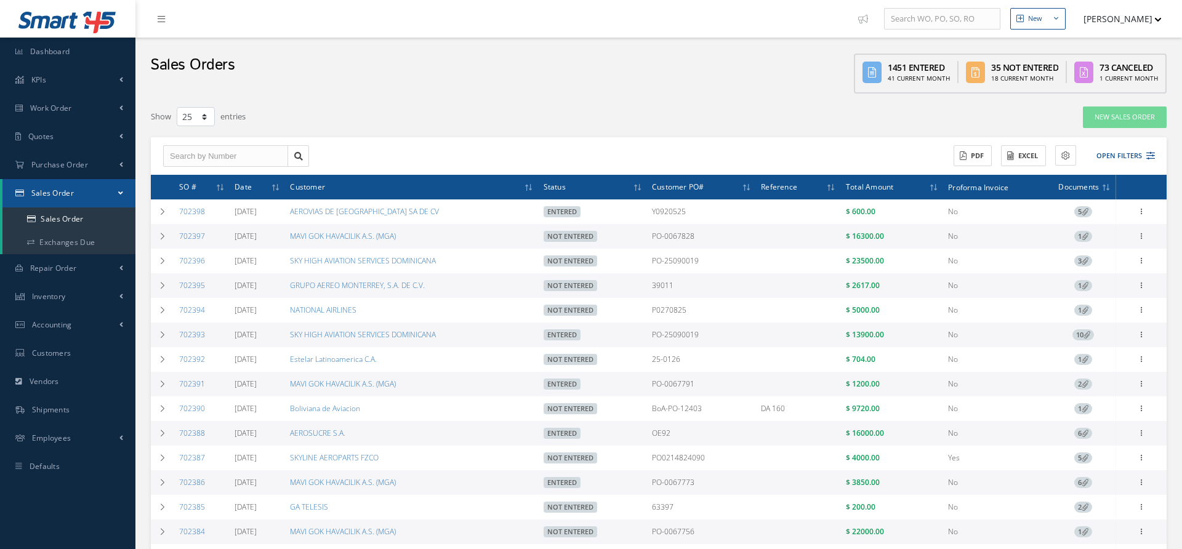
select select "25"
